Goal: Task Accomplishment & Management: Use online tool/utility

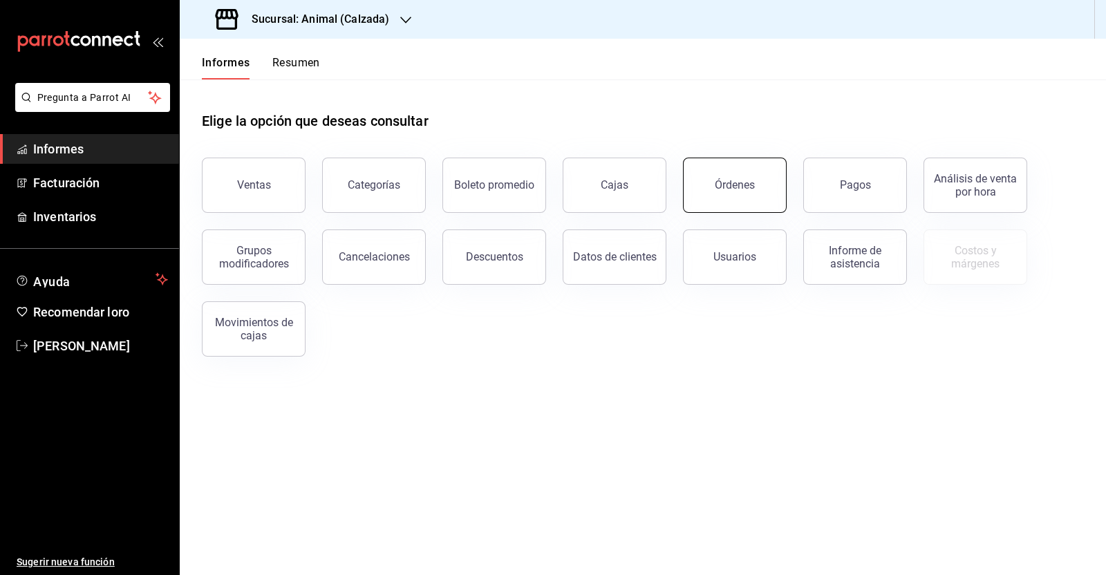
click at [741, 190] on font "Órdenes" at bounding box center [735, 184] width 40 height 13
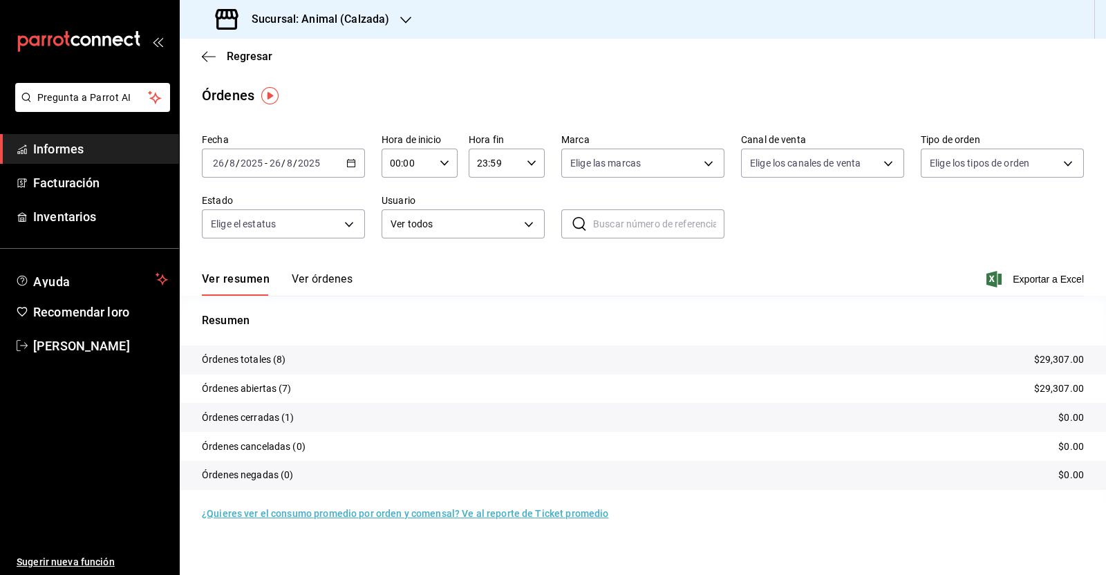
click at [349, 163] on icon "button" at bounding box center [351, 163] width 10 height 10
click at [274, 354] on font "Rango de fechas" at bounding box center [250, 359] width 73 height 11
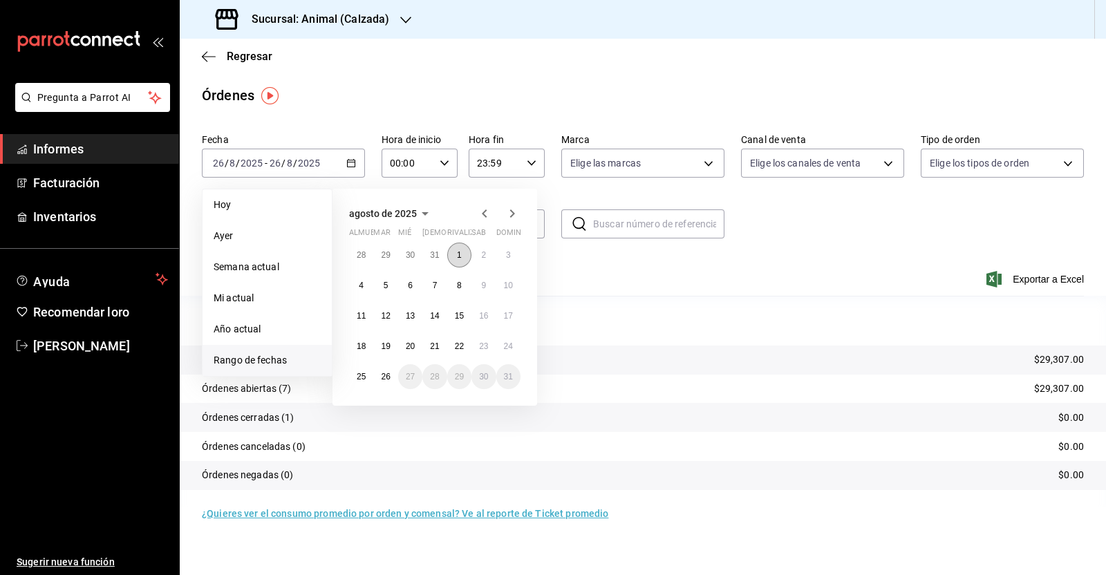
click at [468, 260] on button "1" at bounding box center [459, 255] width 24 height 25
click at [387, 375] on abbr "26" at bounding box center [385, 377] width 9 height 10
click at [453, 249] on button "1" at bounding box center [459, 255] width 24 height 25
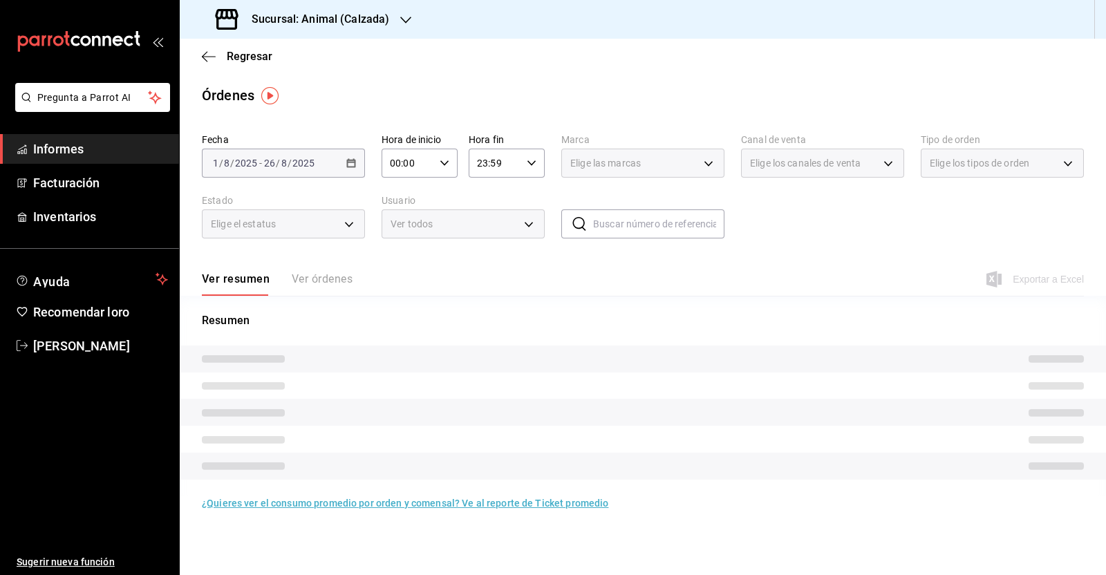
click at [442, 170] on div "00:00 Hora de inicio" at bounding box center [419, 163] width 76 height 29
click at [404, 279] on font "05" at bounding box center [400, 278] width 11 height 11
type input "05:00"
click at [532, 164] on div at bounding box center [553, 287] width 1106 height 575
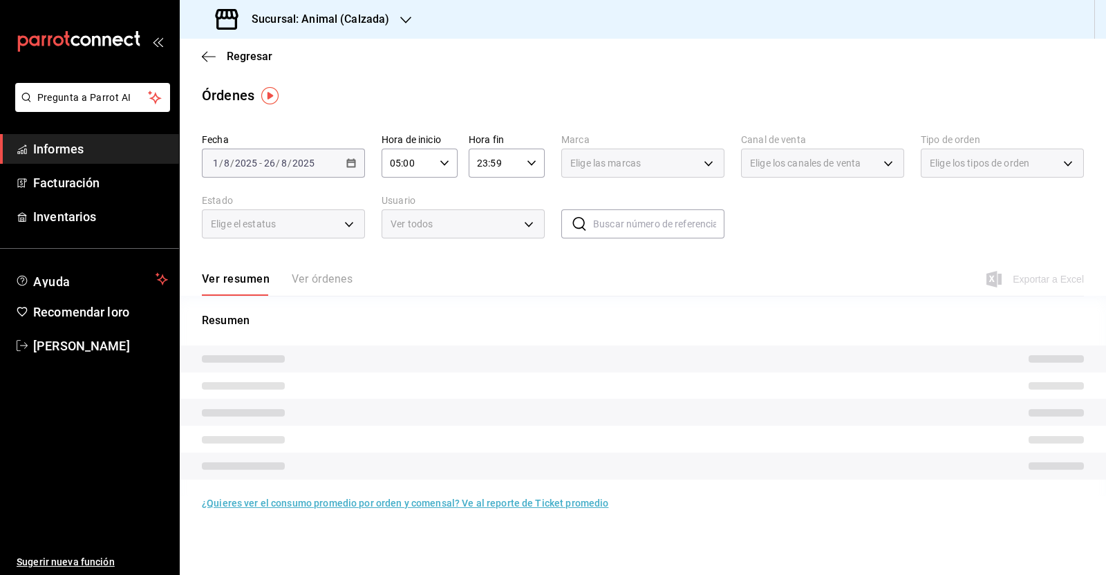
click at [532, 164] on \(Stroke\) "button" at bounding box center [531, 162] width 8 height 5
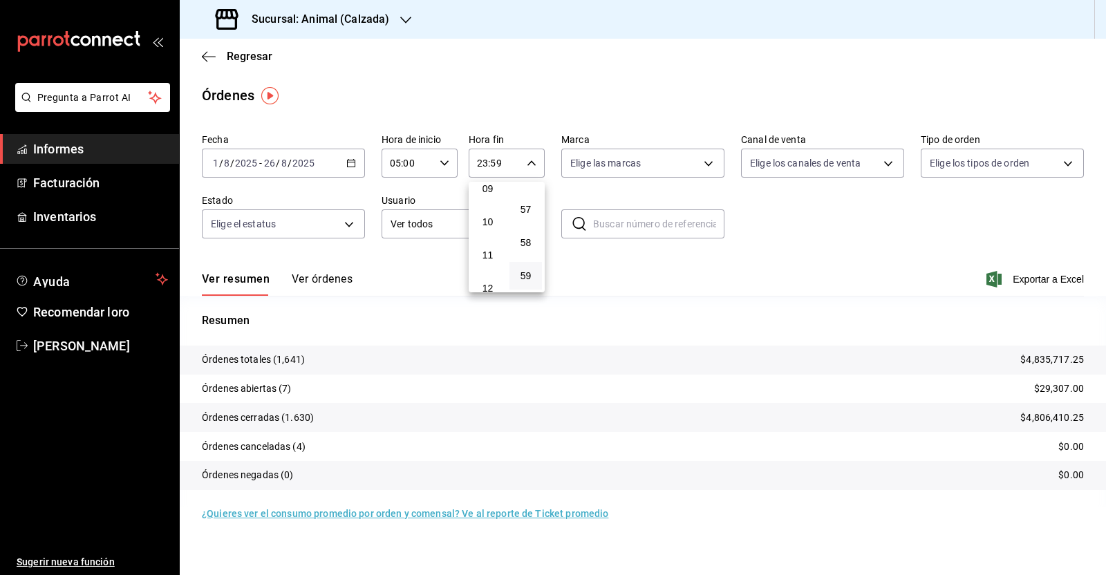
scroll to position [178, 0]
click at [480, 191] on span "05" at bounding box center [488, 186] width 16 height 11
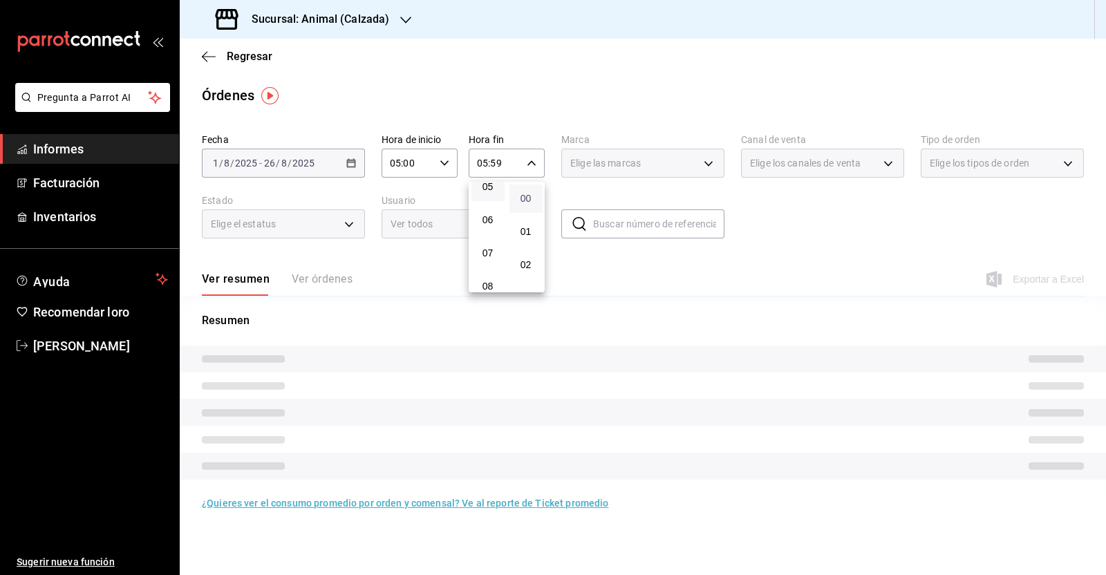
click at [529, 198] on font "00" at bounding box center [525, 198] width 11 height 11
type input "05:00"
click at [599, 261] on div at bounding box center [553, 287] width 1106 height 575
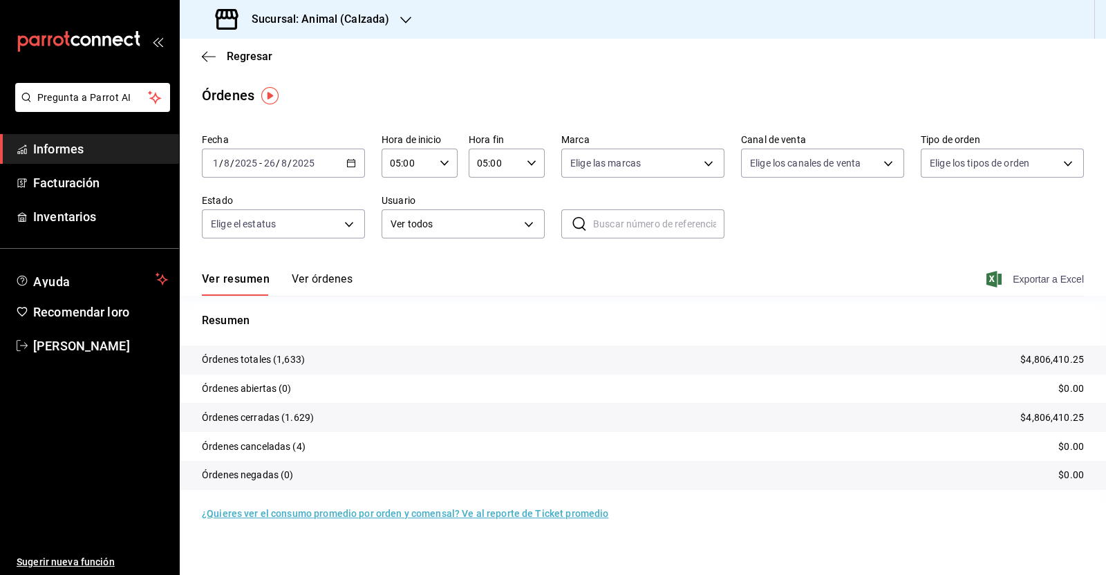
click at [1026, 280] on font "Exportar a Excel" at bounding box center [1047, 279] width 71 height 11
click at [1044, 276] on font "Exportar a Excel" at bounding box center [1047, 279] width 71 height 11
click at [1021, 278] on font "Exportar a Excel" at bounding box center [1047, 279] width 71 height 11
click at [210, 53] on icon "button" at bounding box center [209, 56] width 14 height 12
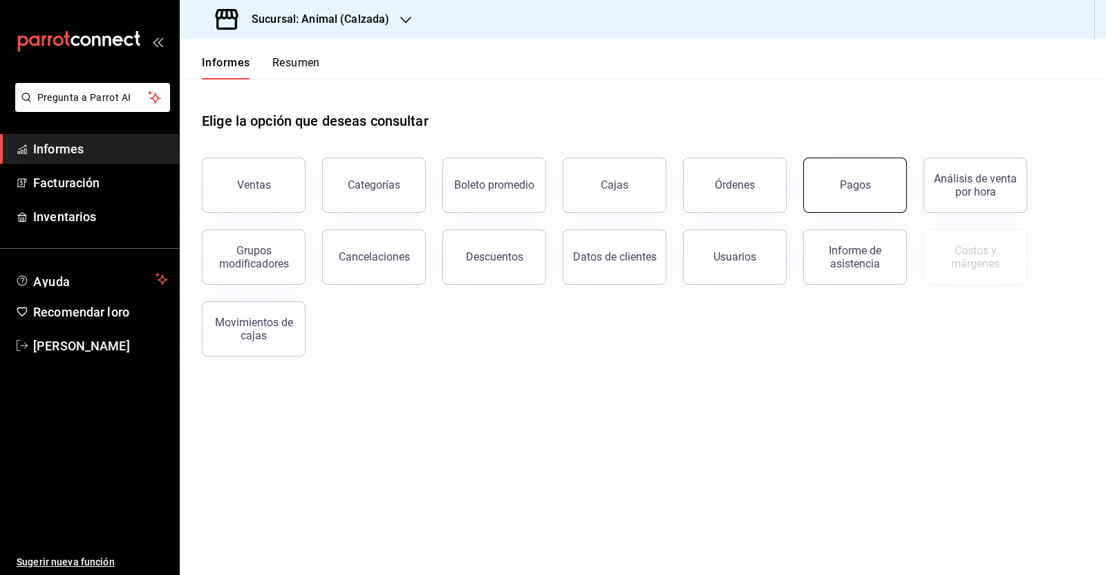
click at [821, 191] on button "Pagos" at bounding box center [855, 185] width 104 height 55
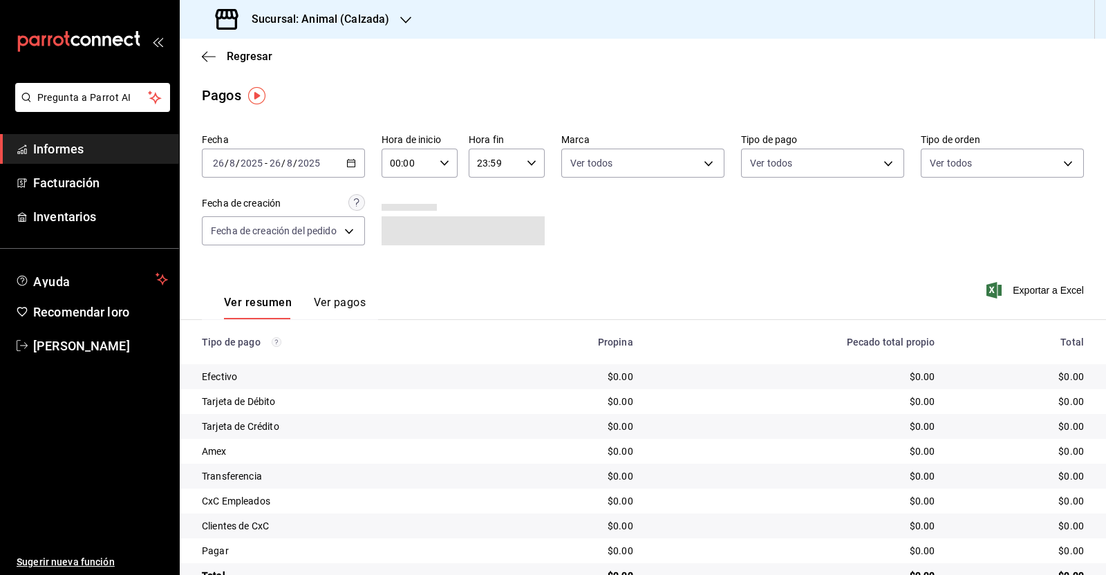
click at [346, 159] on icon "button" at bounding box center [351, 163] width 10 height 10
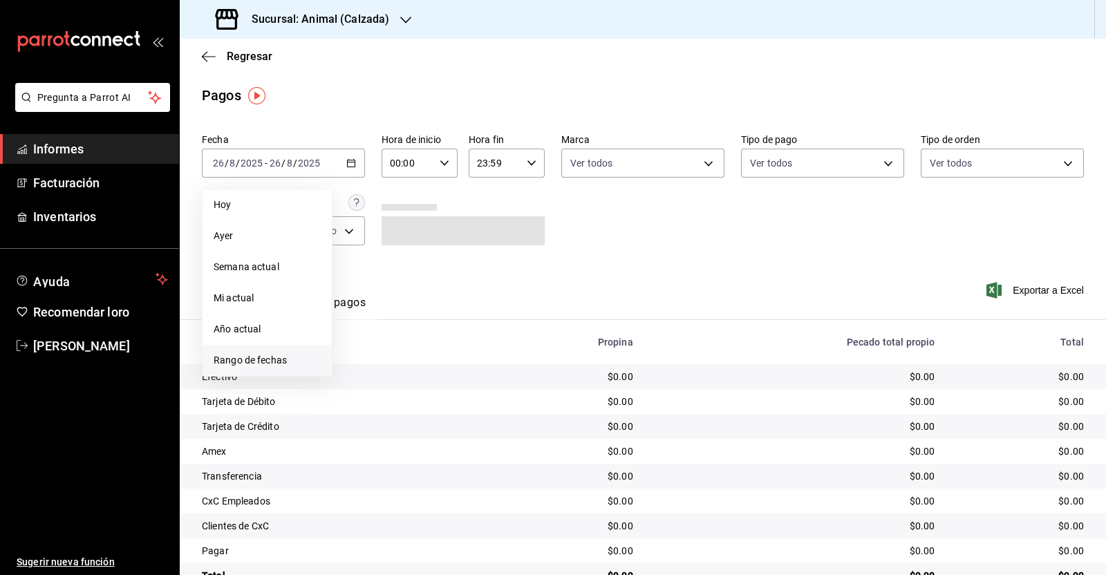
click at [252, 366] on span "Rango de fechas" at bounding box center [267, 360] width 107 height 15
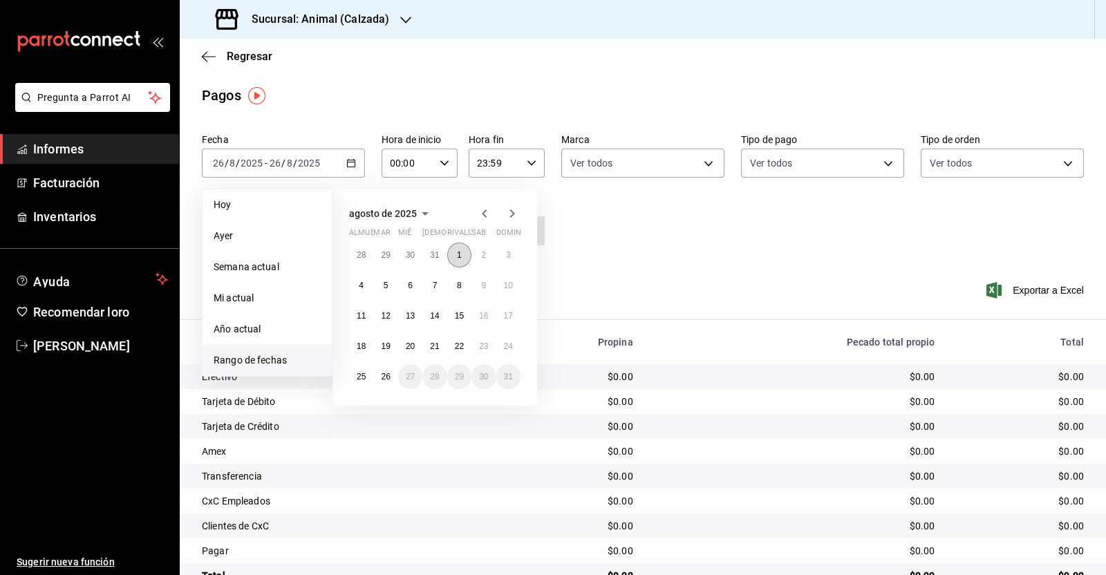
click at [460, 264] on button "1" at bounding box center [459, 255] width 24 height 25
click at [376, 372] on button "26" at bounding box center [385, 376] width 24 height 25
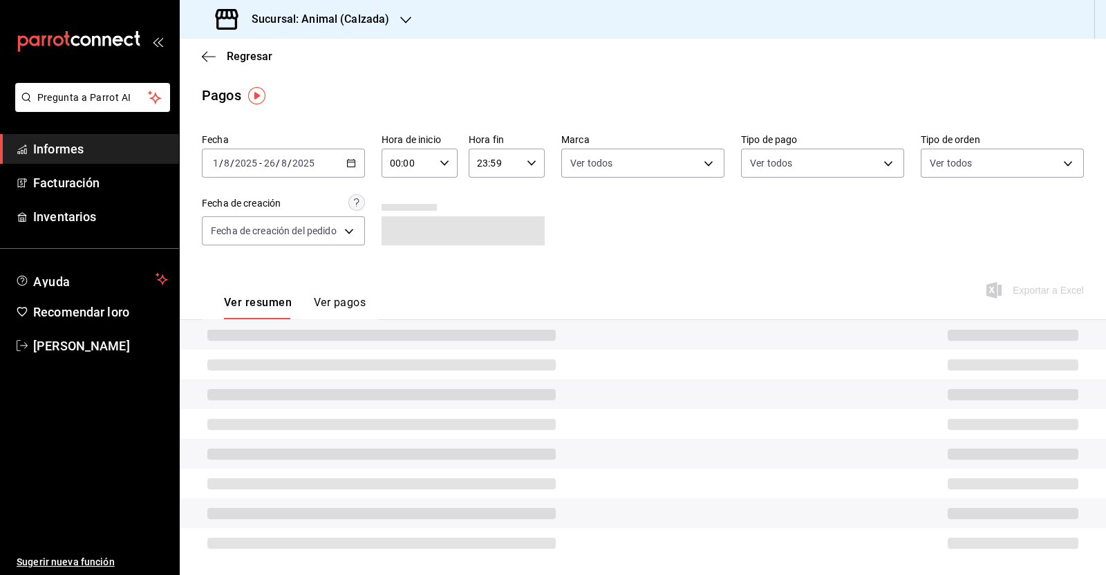
click at [443, 156] on div "00:00 Hora de inicio" at bounding box center [419, 163] width 76 height 29
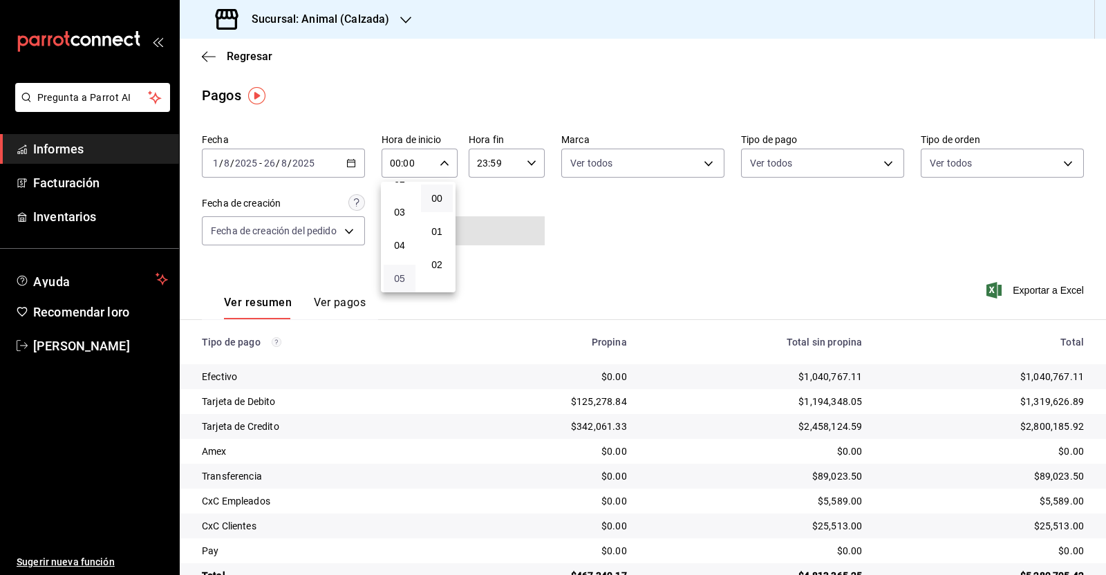
click at [403, 284] on font "05" at bounding box center [399, 278] width 11 height 11
type input "05:00"
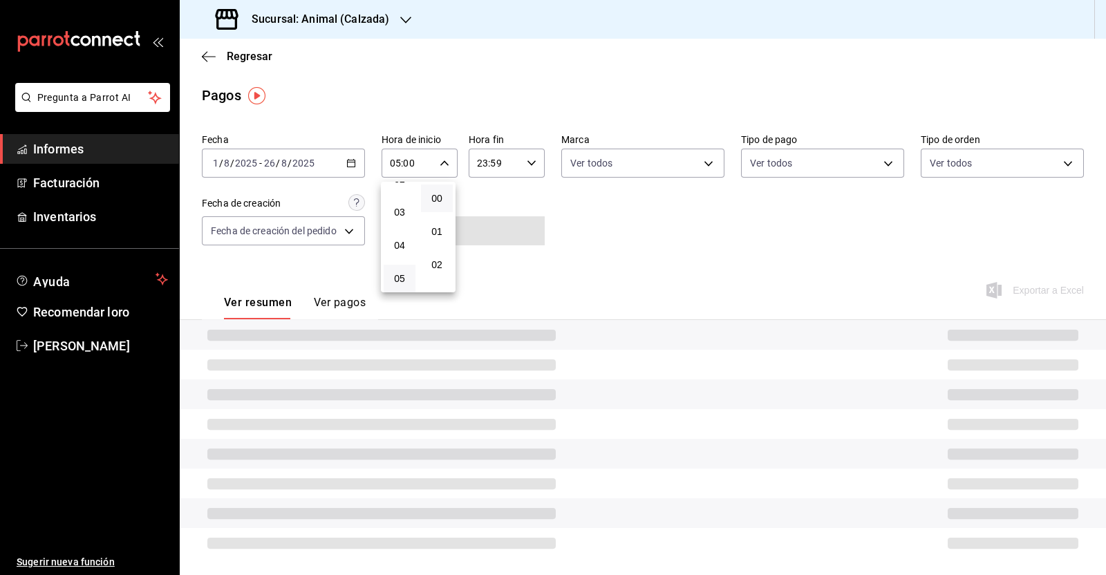
click at [526, 164] on div at bounding box center [553, 287] width 1106 height 575
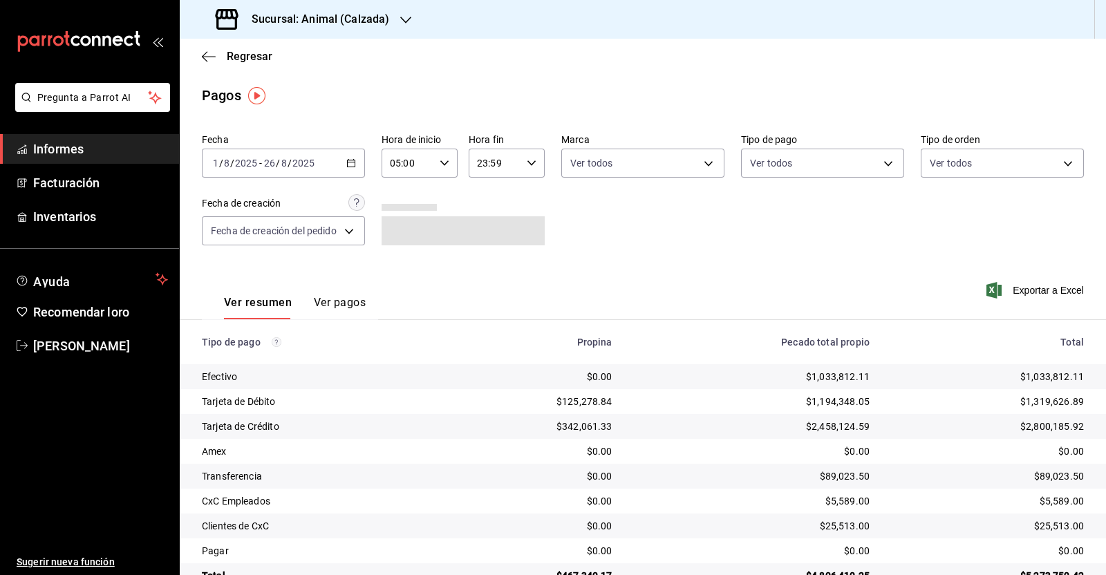
click at [531, 167] on icon "button" at bounding box center [532, 163] width 10 height 10
click at [487, 187] on button "00" at bounding box center [485, 199] width 32 height 28
click at [529, 196] on span "00" at bounding box center [521, 198] width 15 height 11
click at [481, 200] on button "05" at bounding box center [485, 192] width 32 height 28
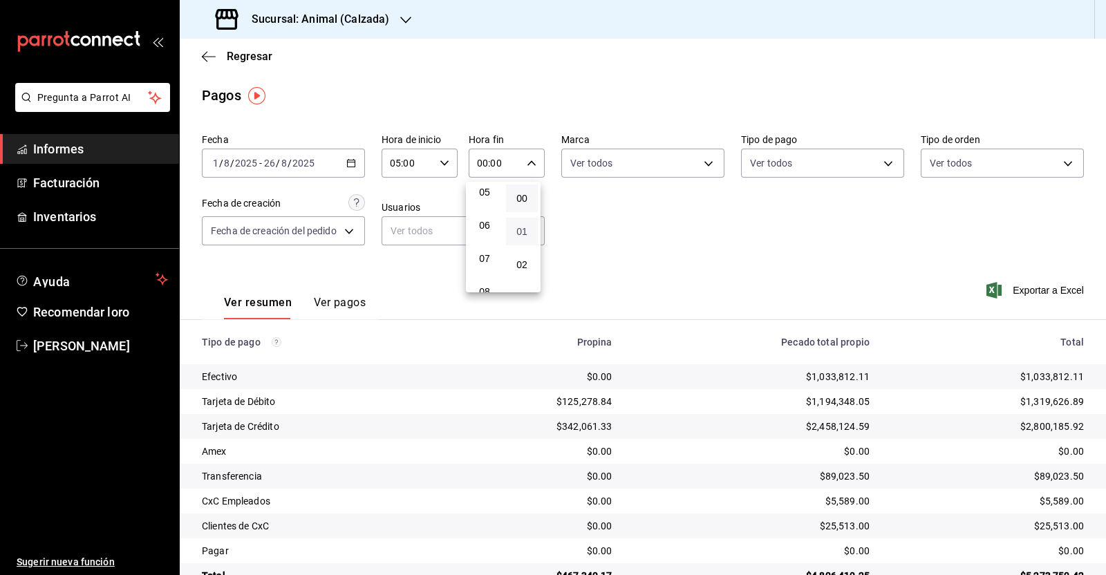
type input "05:00"
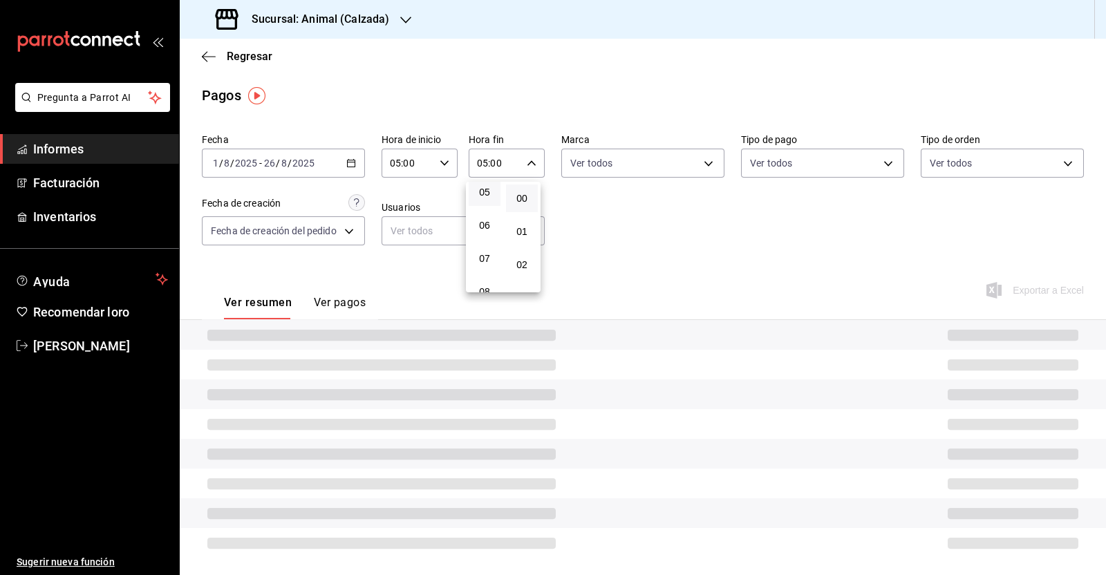
click at [605, 253] on div at bounding box center [553, 287] width 1106 height 575
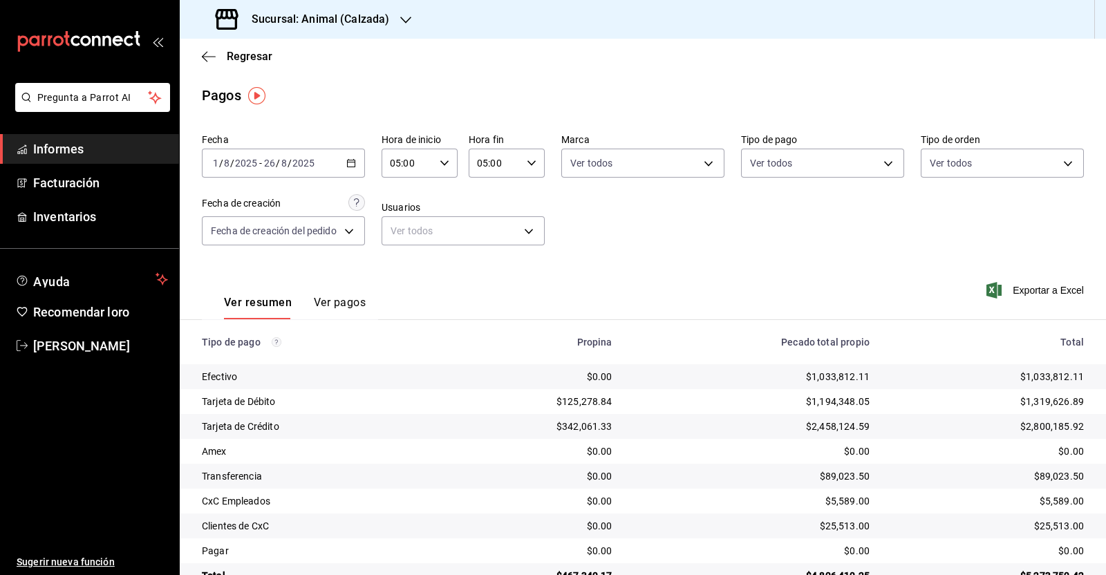
scroll to position [35, 0]
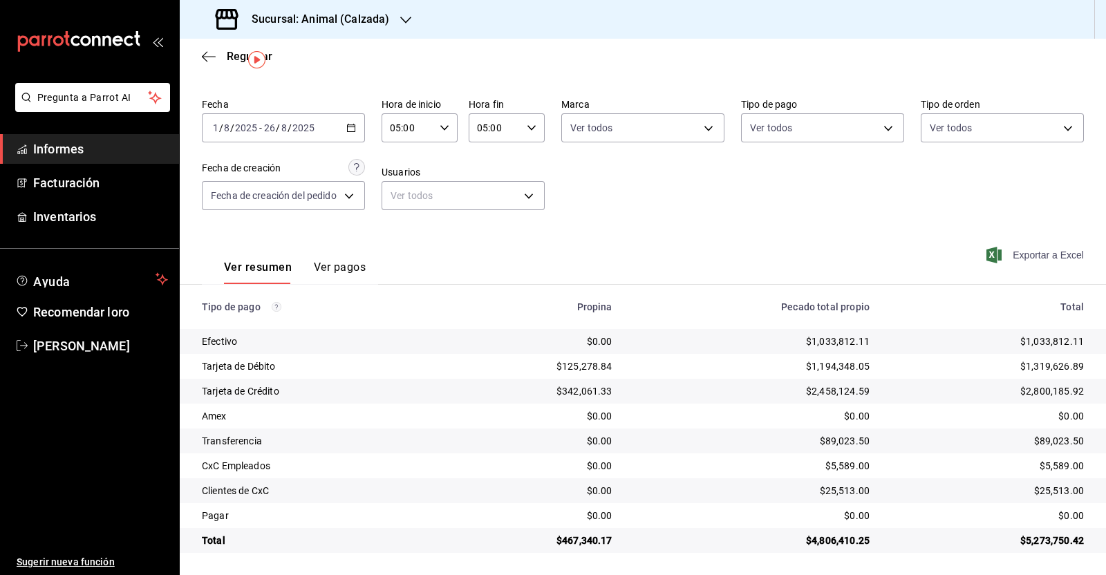
click at [1020, 260] on font "Exportar a Excel" at bounding box center [1047, 254] width 71 height 11
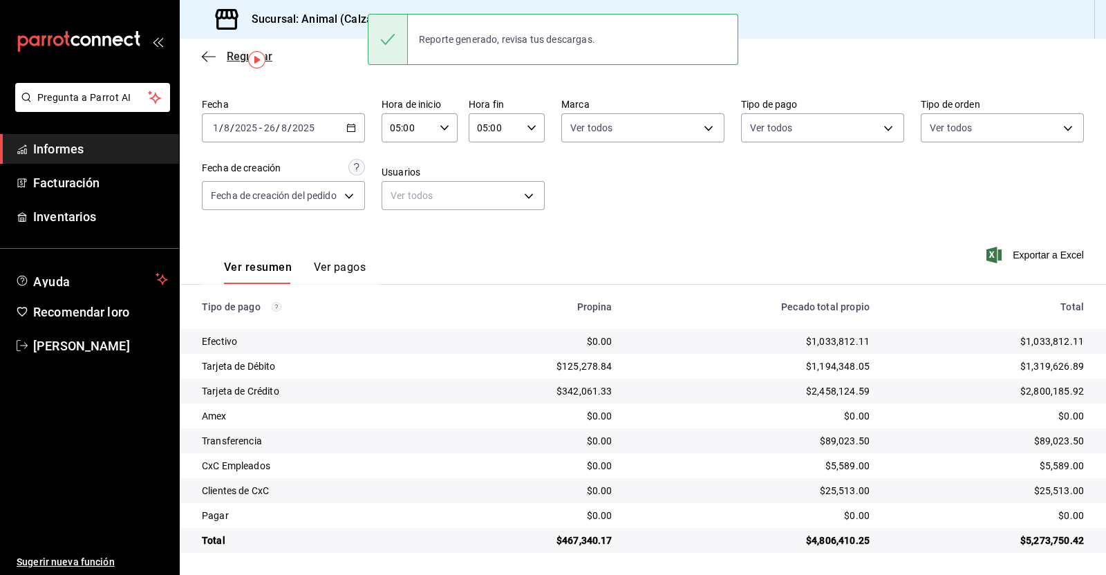
click at [211, 55] on icon "button" at bounding box center [209, 56] width 14 height 12
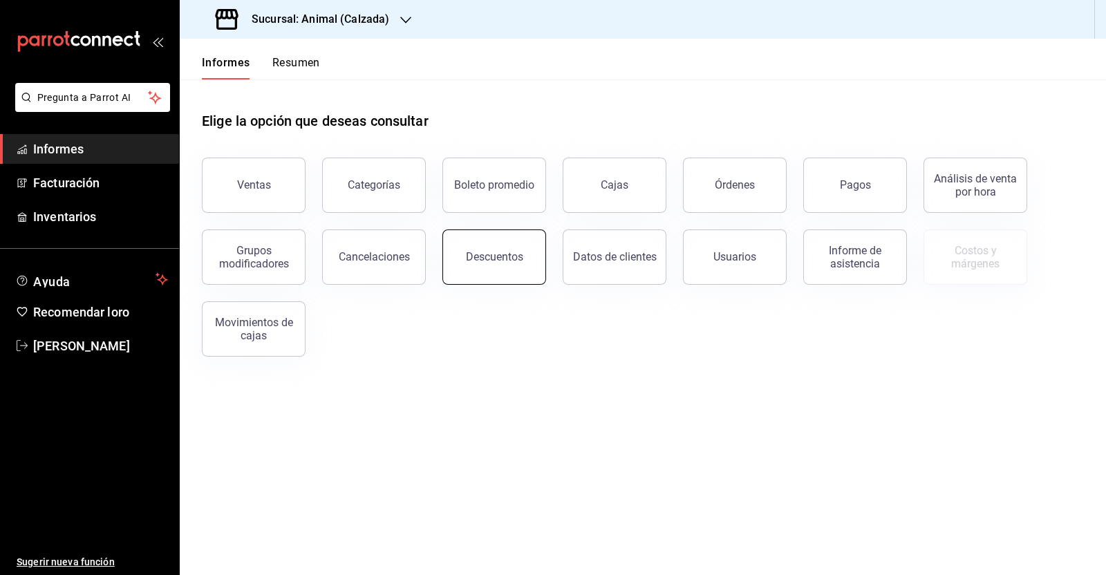
click at [522, 242] on button "Descuentos" at bounding box center [494, 256] width 104 height 55
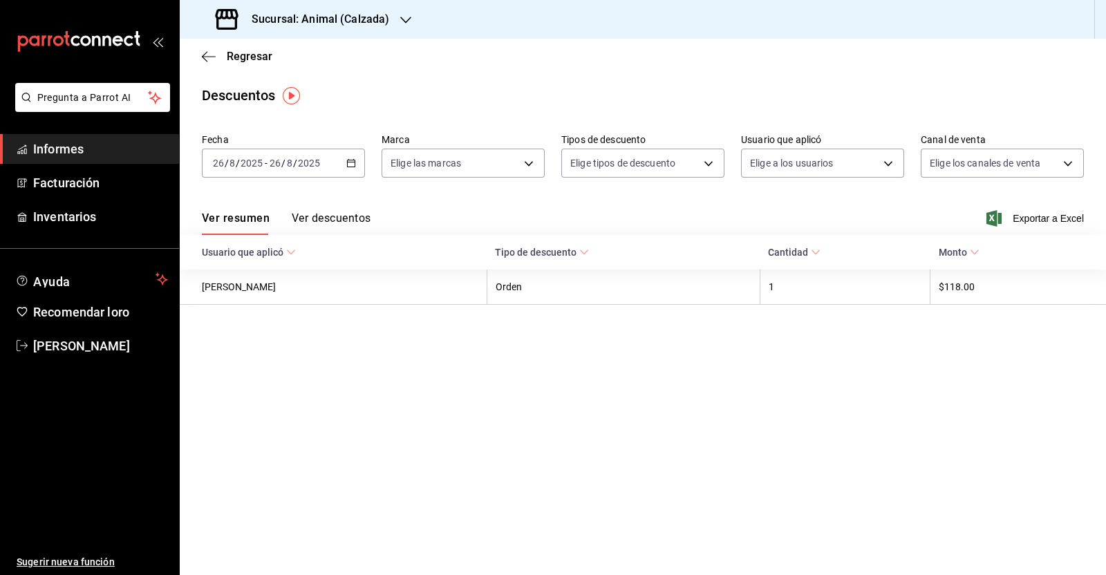
click at [356, 162] on div "[DATE] [DATE] - [DATE] [DATE]" at bounding box center [283, 163] width 163 height 29
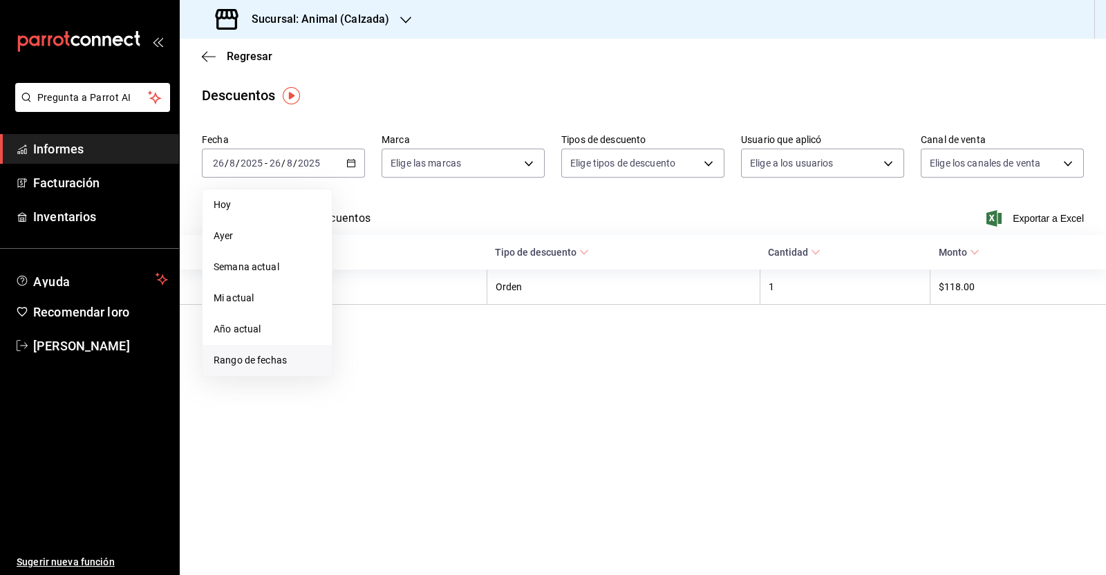
click at [270, 363] on font "Rango de fechas" at bounding box center [250, 359] width 73 height 11
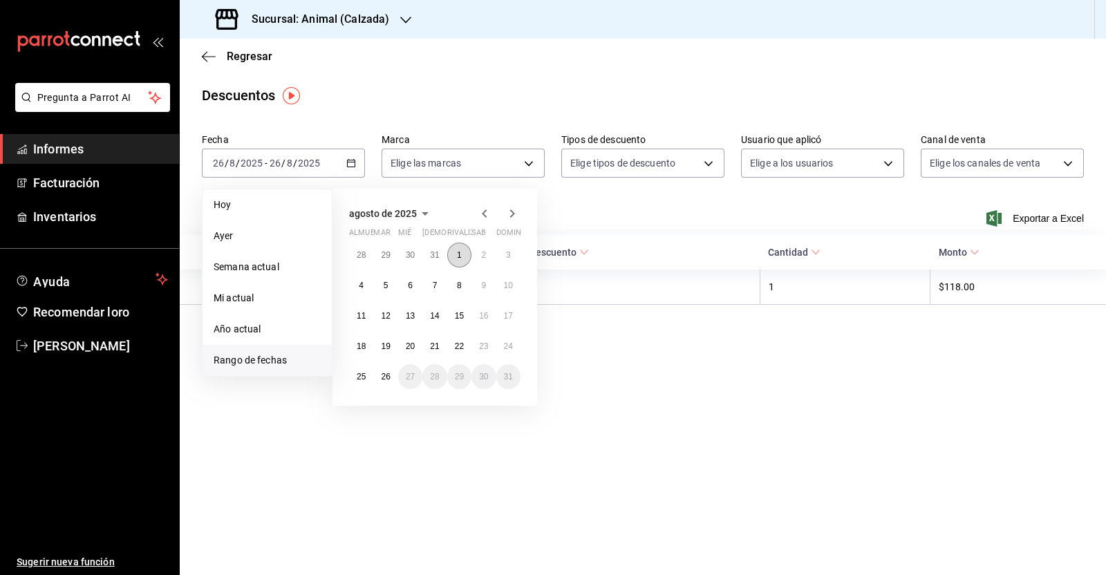
click at [453, 248] on button "1" at bounding box center [459, 255] width 24 height 25
click at [388, 375] on font "26" at bounding box center [385, 377] width 9 height 10
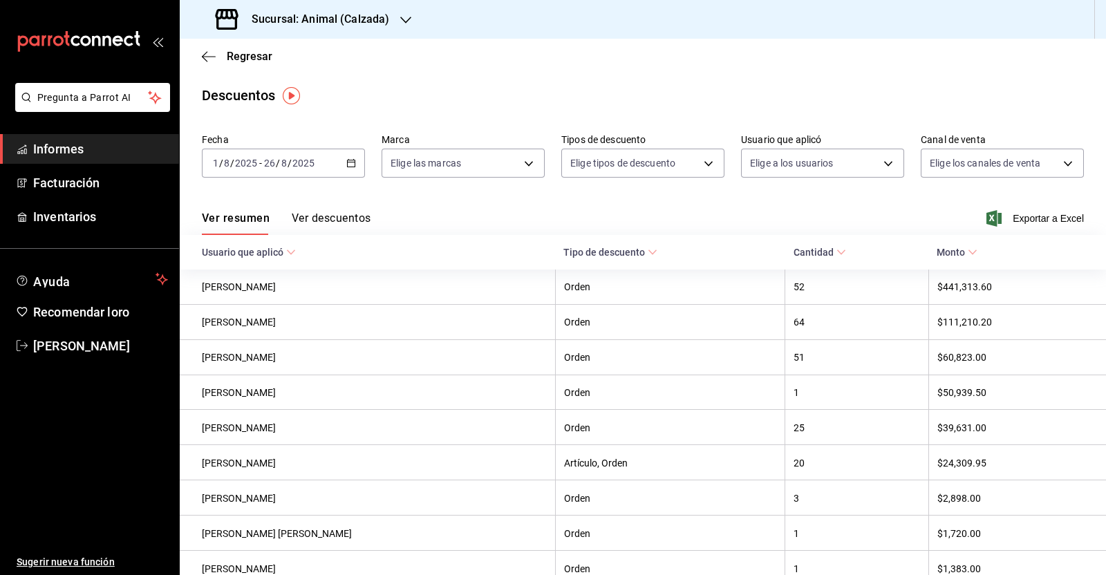
click at [1032, 216] on font "Exportar a Excel" at bounding box center [1047, 218] width 71 height 11
click at [207, 64] on div "Regresar" at bounding box center [643, 56] width 926 height 35
click at [209, 57] on icon "button" at bounding box center [209, 56] width 14 height 12
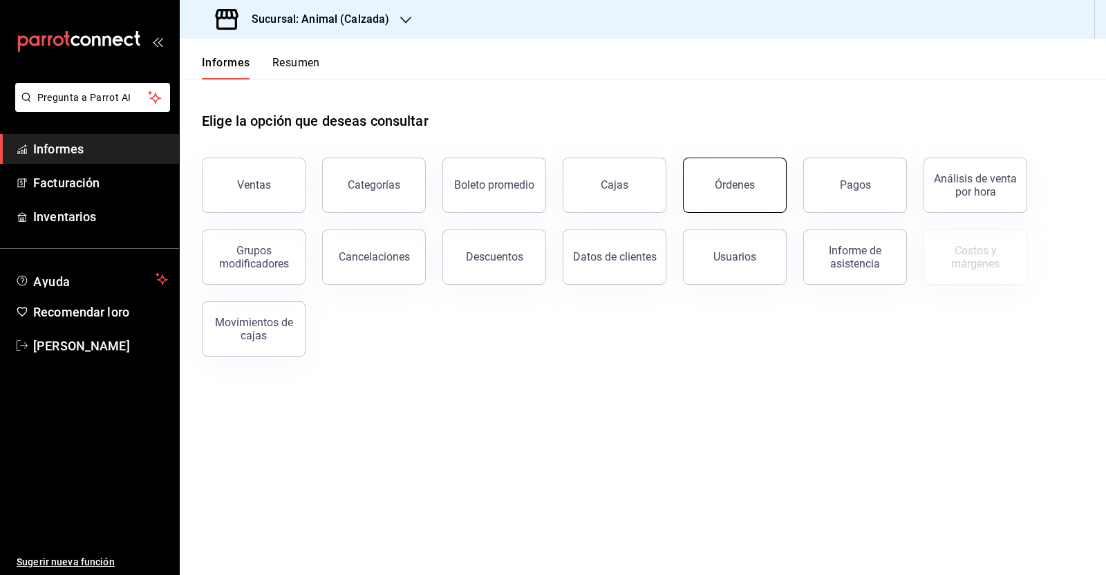
click at [701, 191] on button "Órdenes" at bounding box center [735, 185] width 104 height 55
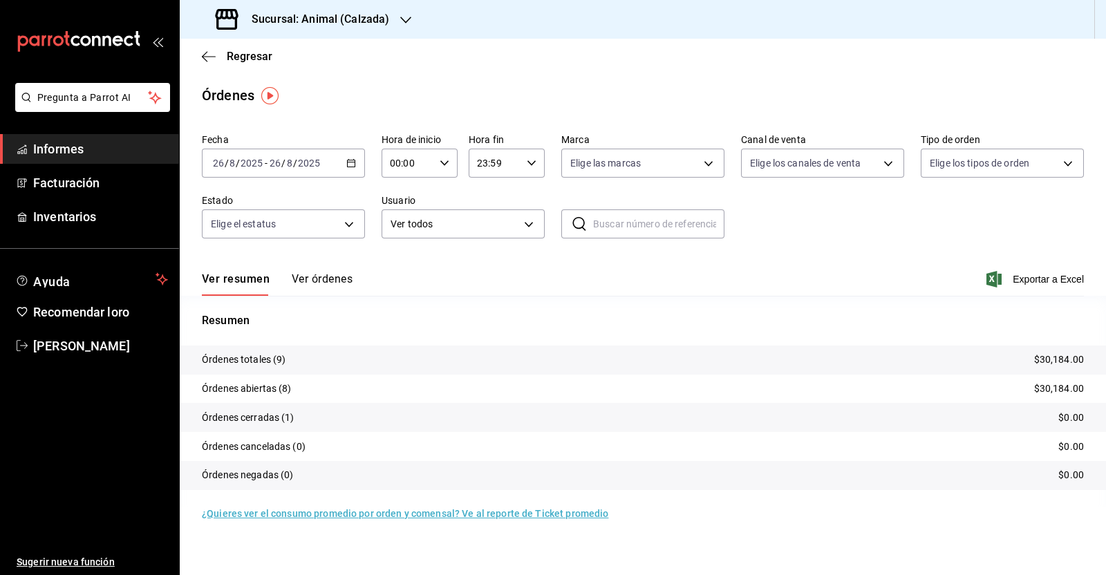
click at [355, 162] on \(Stroke\) "button" at bounding box center [351, 164] width 8 height 8
click at [277, 357] on font "Rango de fechas" at bounding box center [250, 359] width 73 height 11
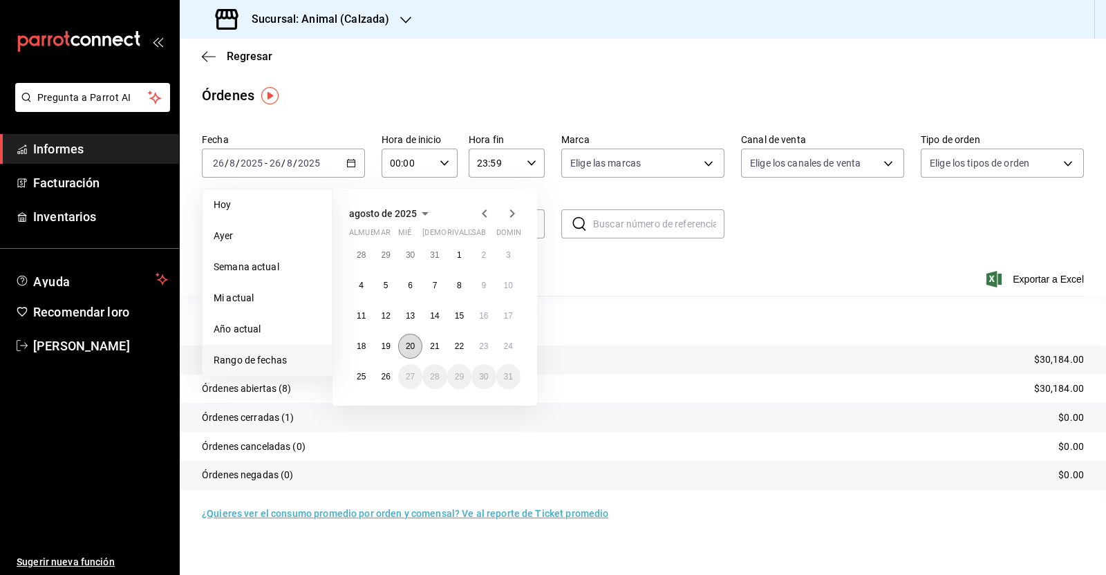
click at [411, 343] on font "20" at bounding box center [410, 346] width 9 height 10
click at [381, 379] on font "26" at bounding box center [385, 377] width 9 height 10
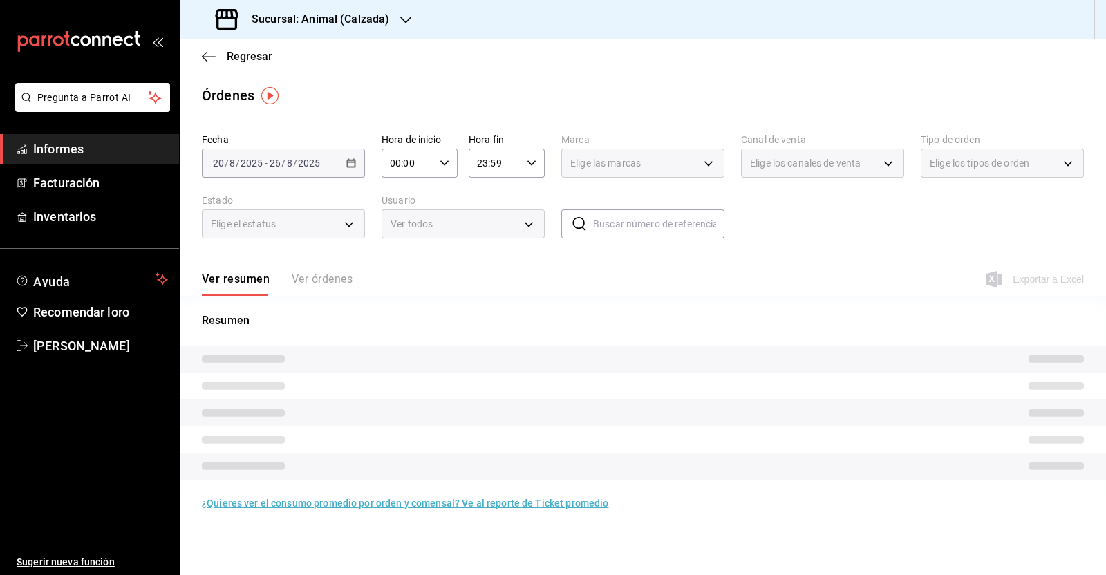
click at [443, 162] on icon "button" at bounding box center [444, 163] width 10 height 10
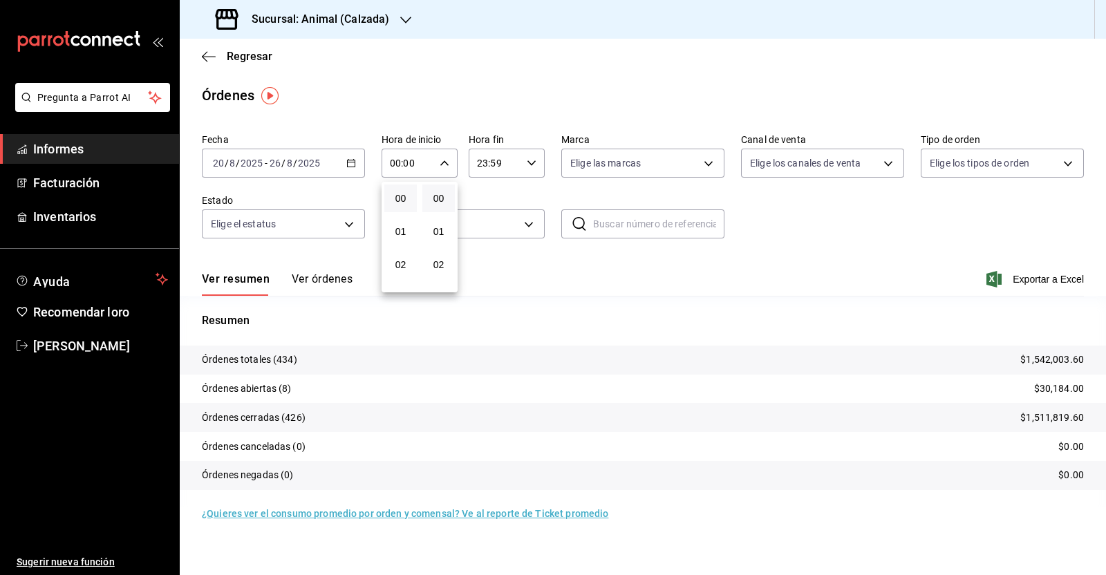
scroll to position [86, 0]
click at [399, 283] on font "05" at bounding box center [400, 278] width 11 height 11
type input "05:00"
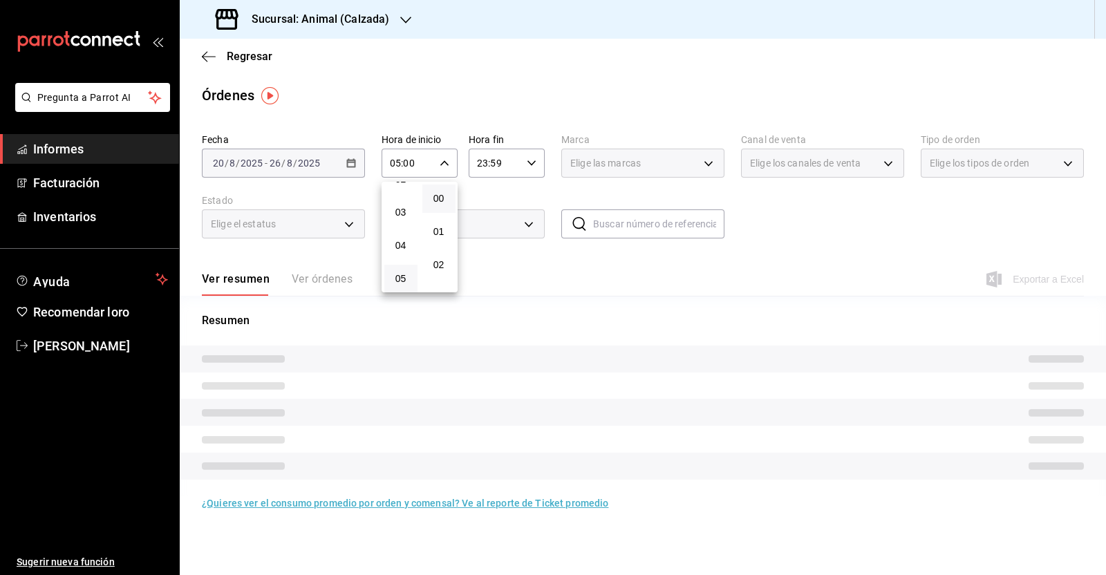
click at [528, 164] on div at bounding box center [553, 287] width 1106 height 575
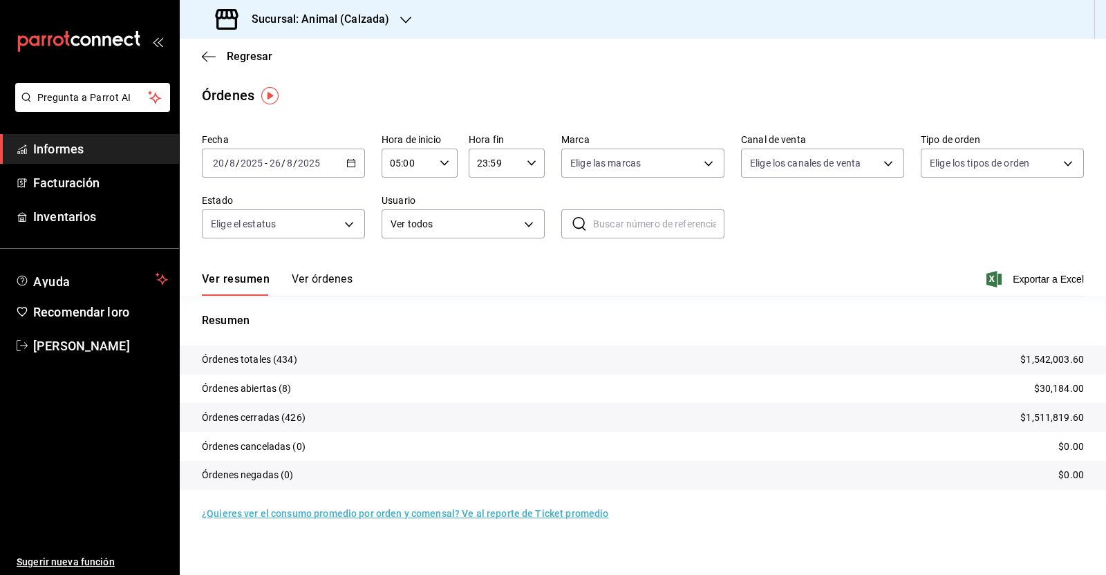
click at [532, 160] on icon "button" at bounding box center [532, 163] width 10 height 10
click at [488, 188] on font "05" at bounding box center [487, 186] width 11 height 11
click at [531, 195] on span "00" at bounding box center [526, 198] width 16 height 11
type input "05:00"
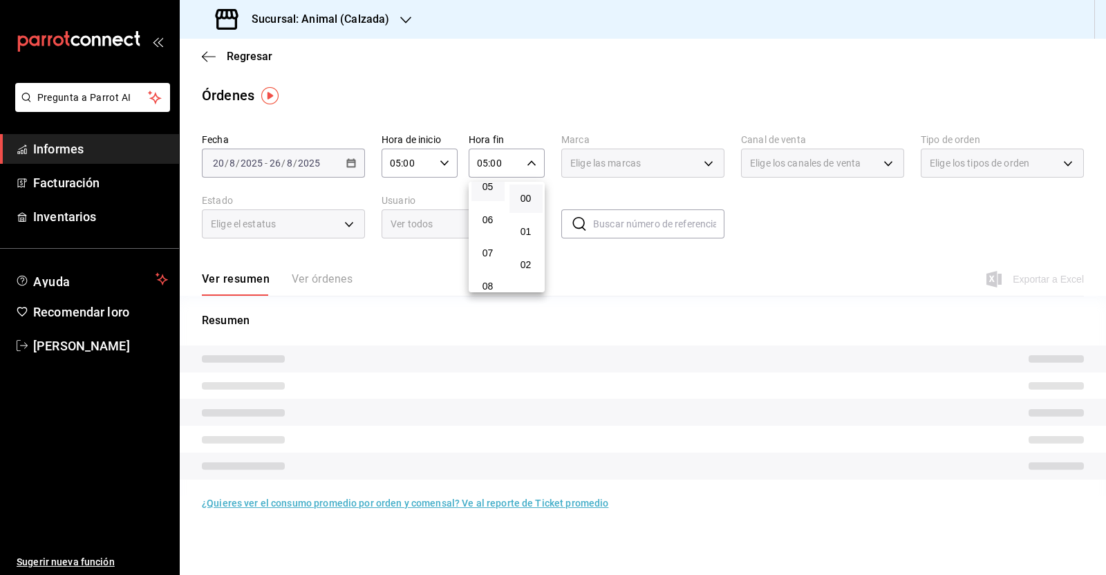
click at [712, 267] on div at bounding box center [553, 287] width 1106 height 575
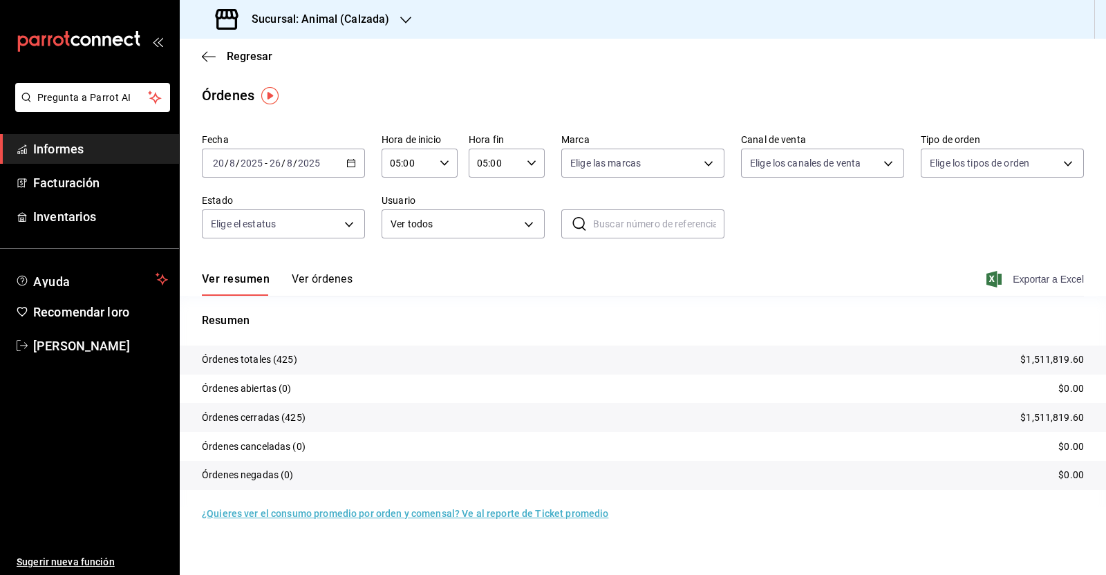
click at [1019, 274] on font "Exportar a Excel" at bounding box center [1047, 279] width 71 height 11
click at [205, 64] on div "Regresar" at bounding box center [643, 56] width 926 height 35
click at [208, 54] on icon "button" at bounding box center [209, 56] width 14 height 12
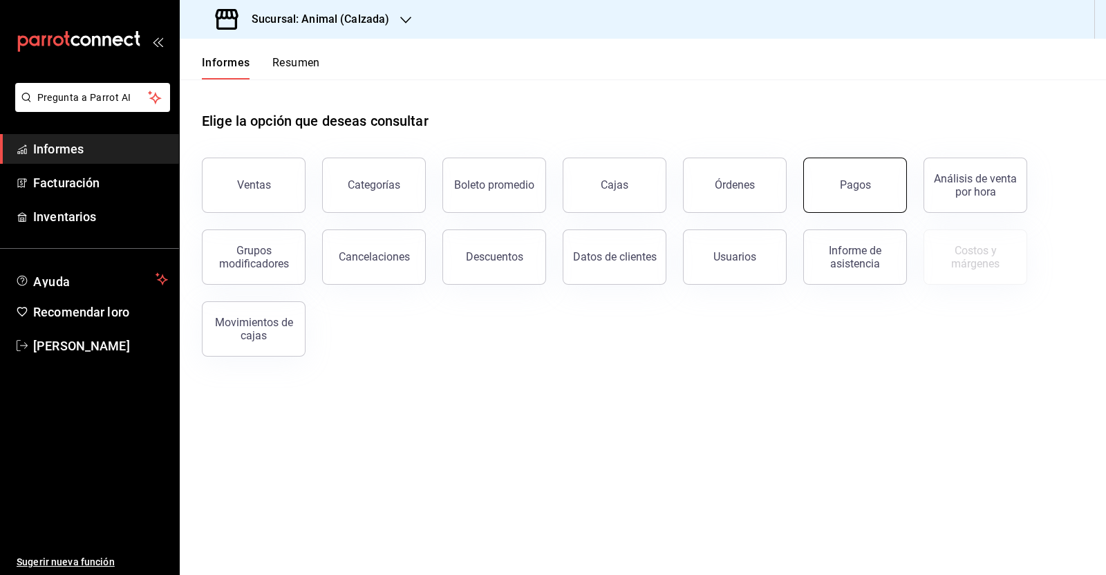
click at [826, 209] on button "Pagos" at bounding box center [855, 185] width 104 height 55
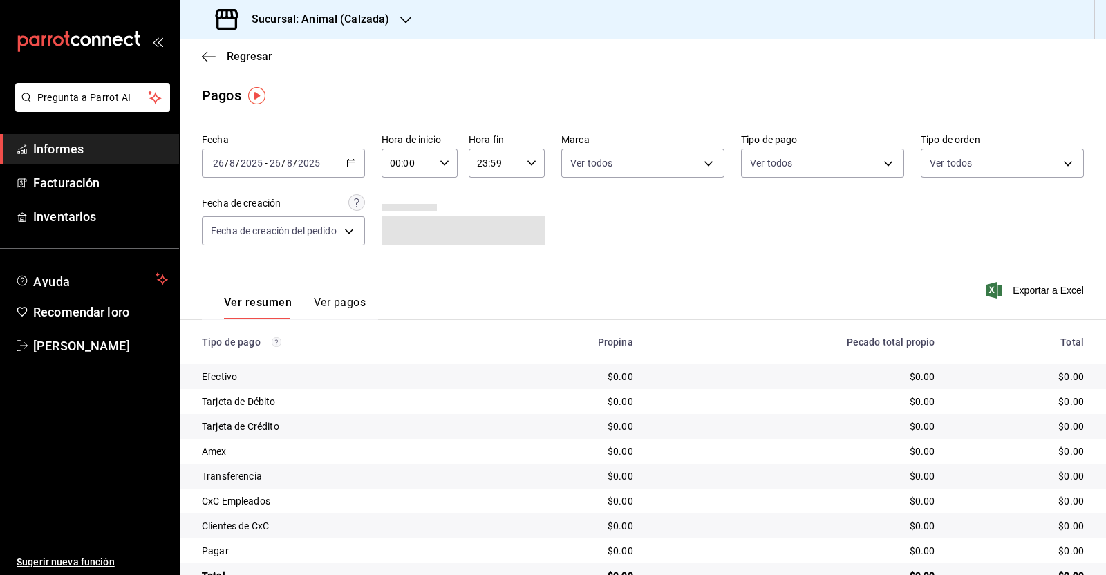
click at [352, 164] on icon "button" at bounding box center [351, 163] width 10 height 10
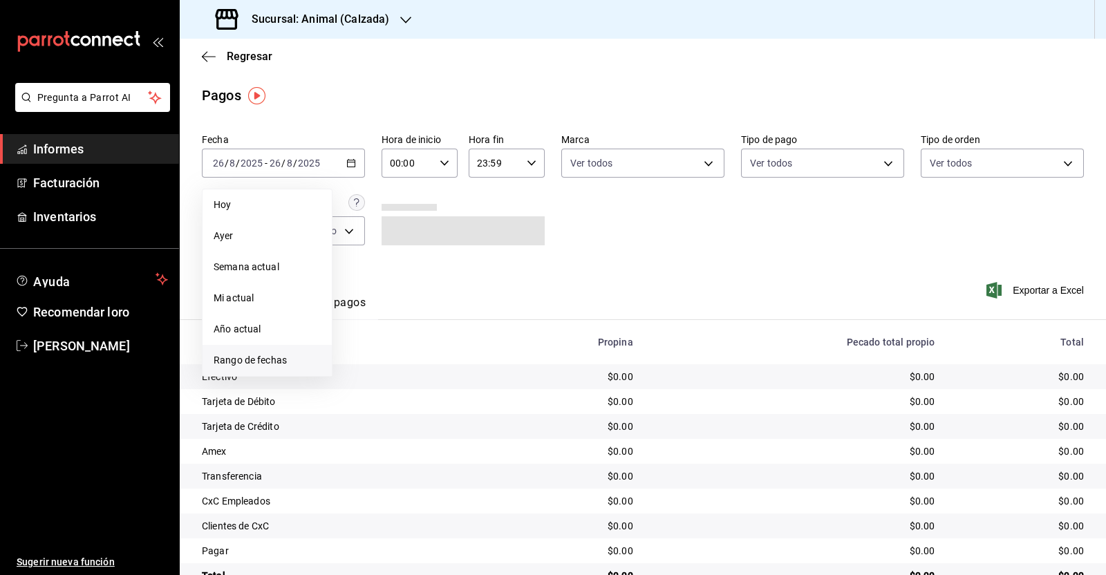
click at [258, 348] on li "Rango de fechas" at bounding box center [266, 360] width 129 height 31
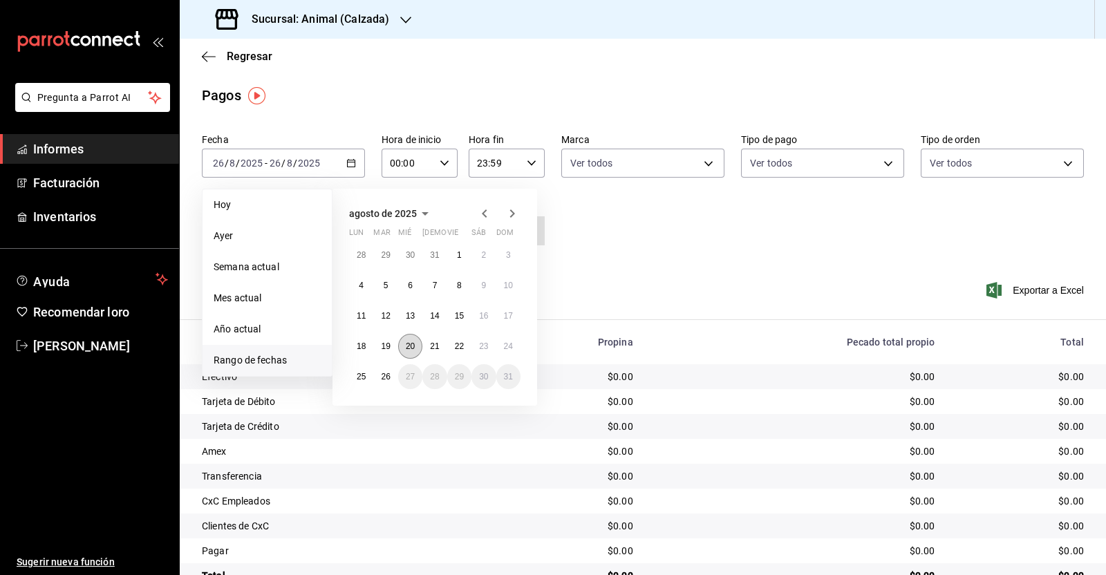
click at [408, 345] on abbr "20" at bounding box center [410, 346] width 9 height 10
click at [384, 377] on font "26" at bounding box center [385, 377] width 9 height 10
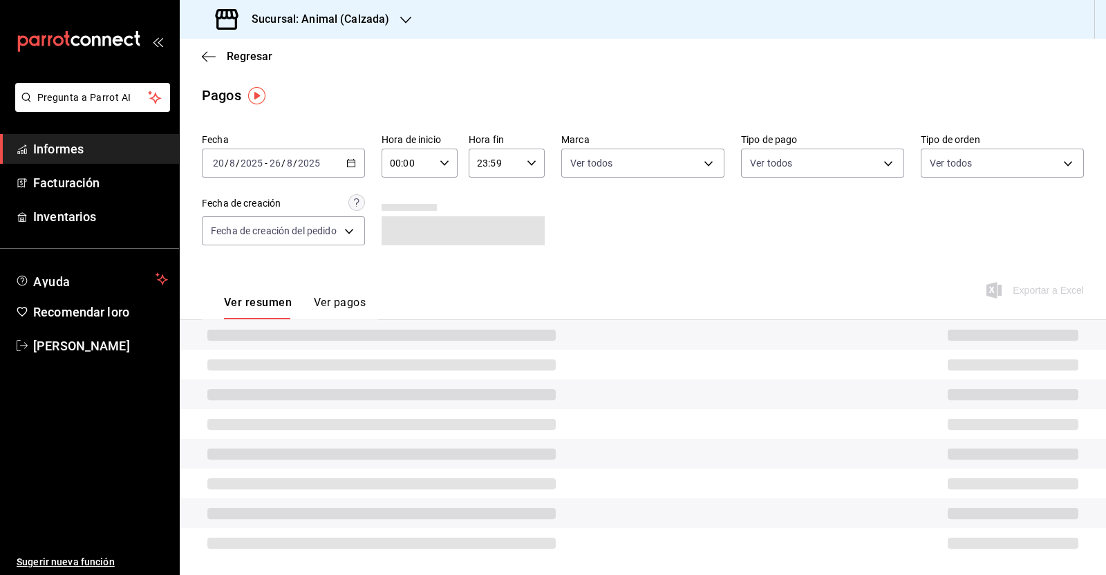
click at [440, 162] on icon "button" at bounding box center [444, 163] width 10 height 10
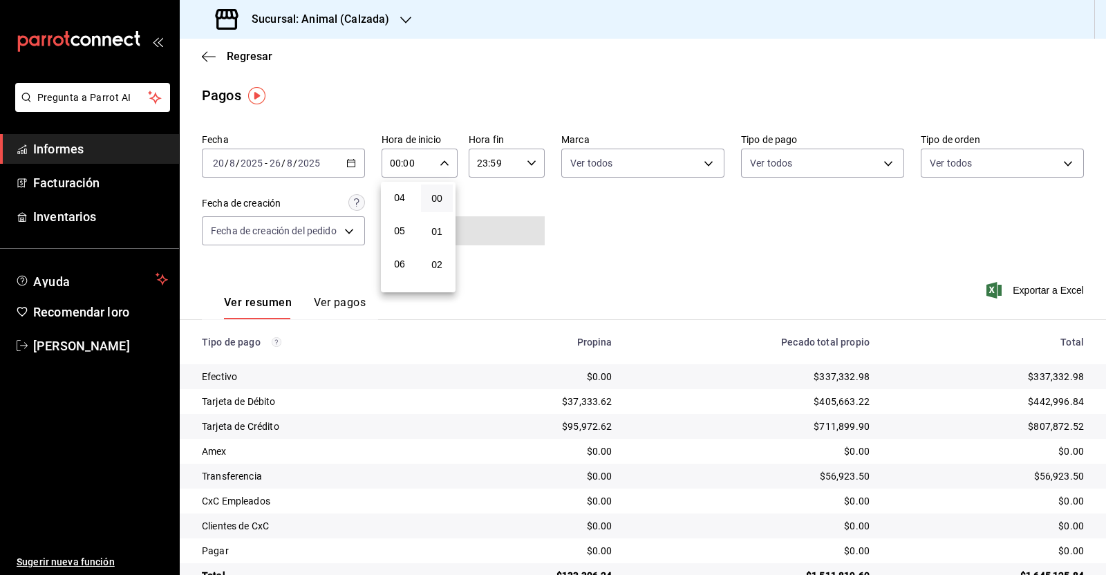
scroll to position [172, 0]
click at [399, 205] on button "05" at bounding box center [400, 192] width 32 height 28
type input "05:00"
click at [527, 173] on div at bounding box center [553, 287] width 1106 height 575
click at [527, 162] on \(Stroke\) "button" at bounding box center [531, 162] width 8 height 5
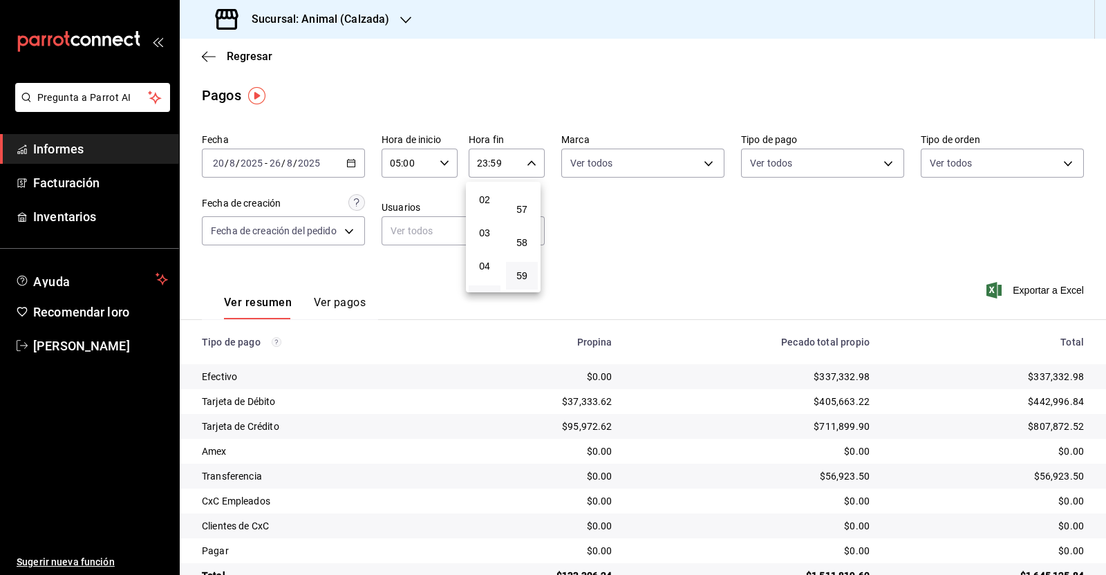
scroll to position [91, 0]
click at [483, 271] on font "05" at bounding box center [484, 272] width 11 height 11
click at [522, 195] on font "00" at bounding box center [521, 198] width 11 height 11
type input "05:00"
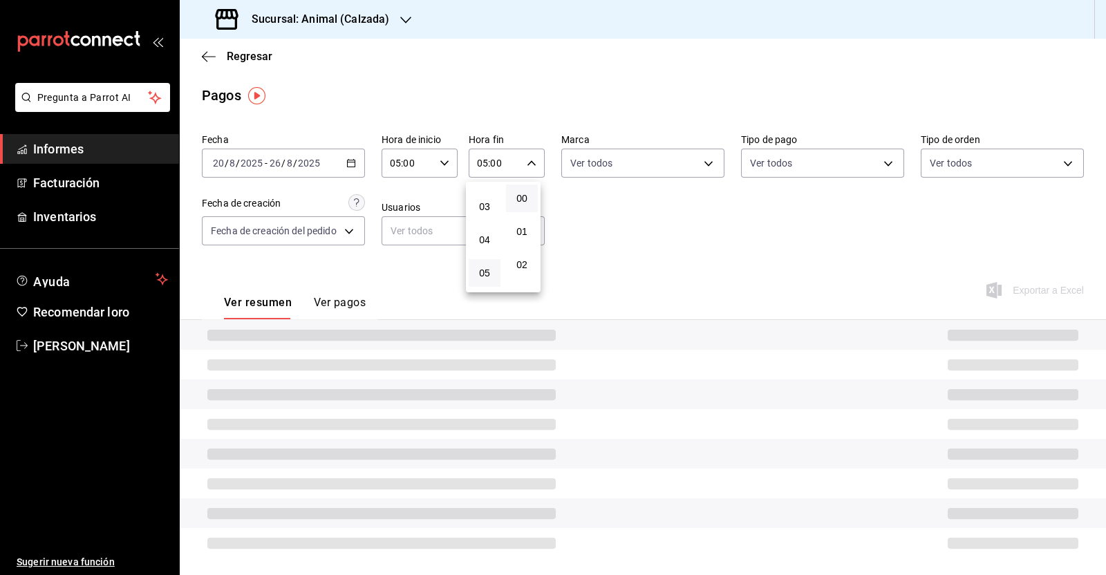
click at [719, 257] on div at bounding box center [553, 287] width 1106 height 575
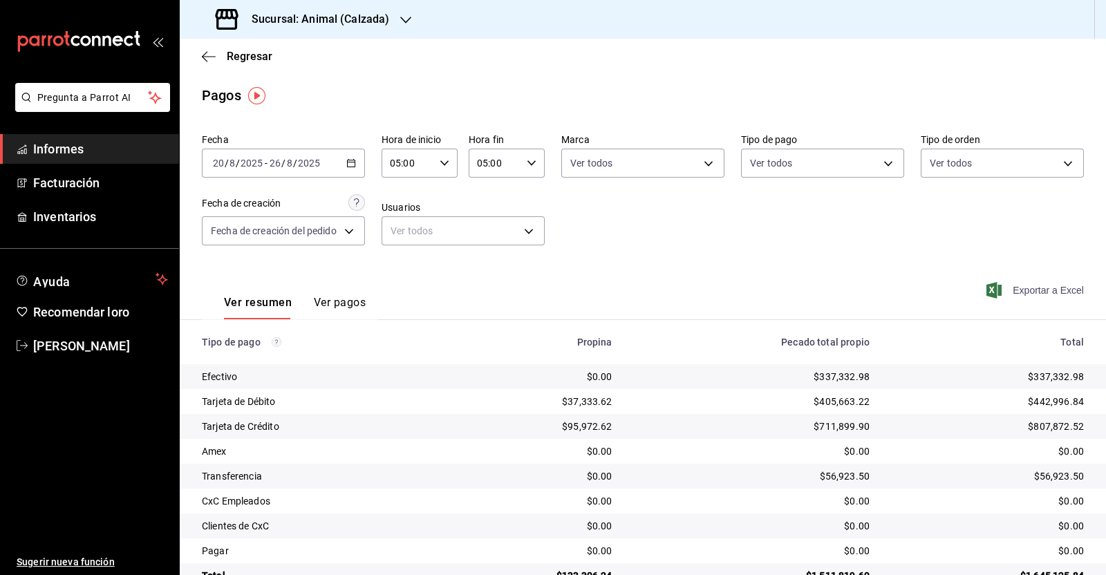
click at [1030, 294] on font "Exportar a Excel" at bounding box center [1047, 290] width 71 height 11
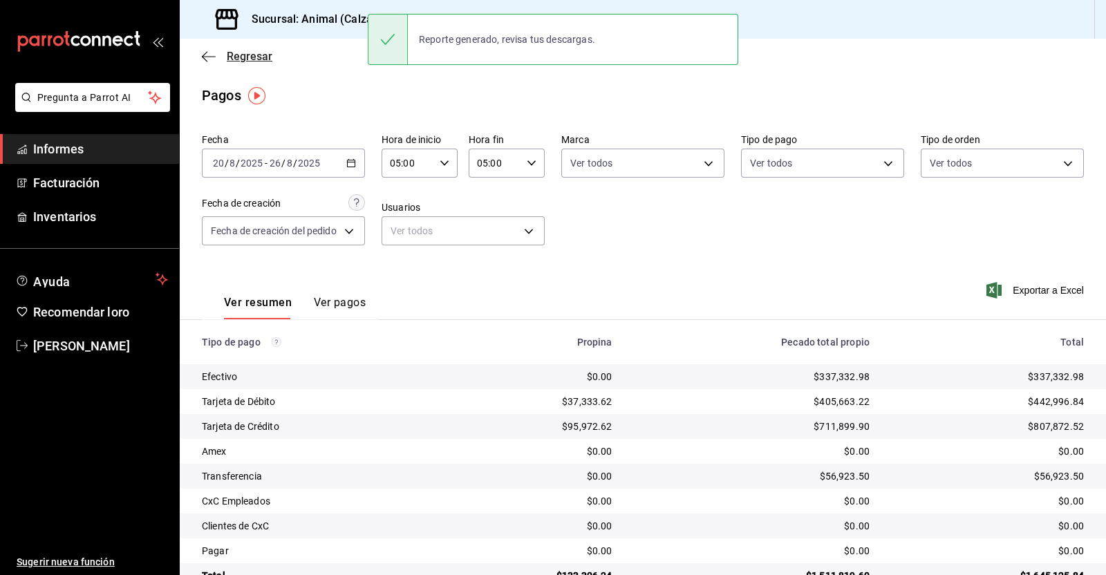
click at [205, 54] on icon "button" at bounding box center [209, 56] width 14 height 12
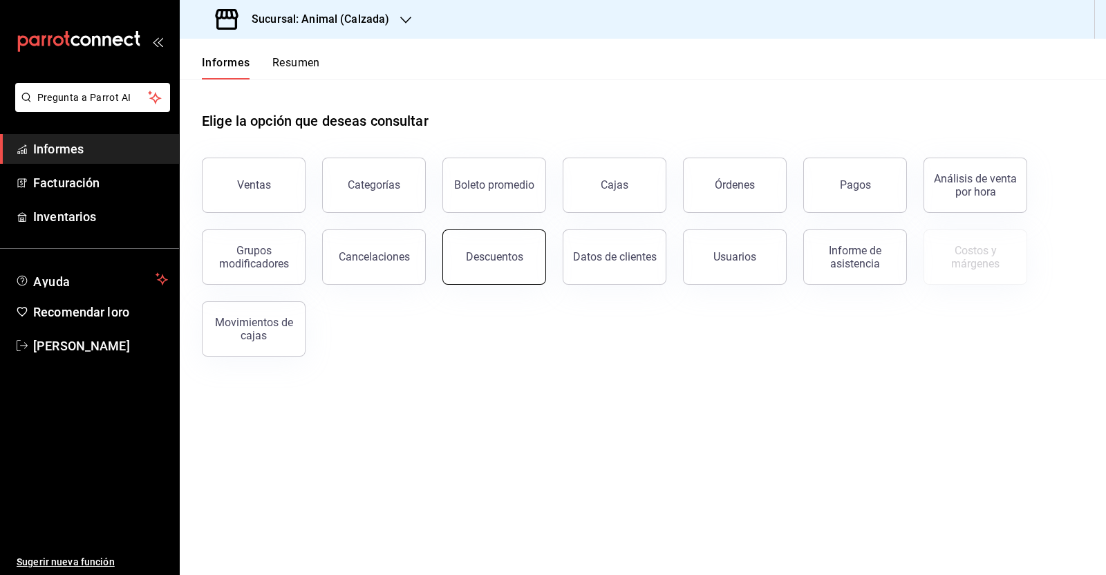
click at [519, 260] on font "Descuentos" at bounding box center [494, 256] width 57 height 13
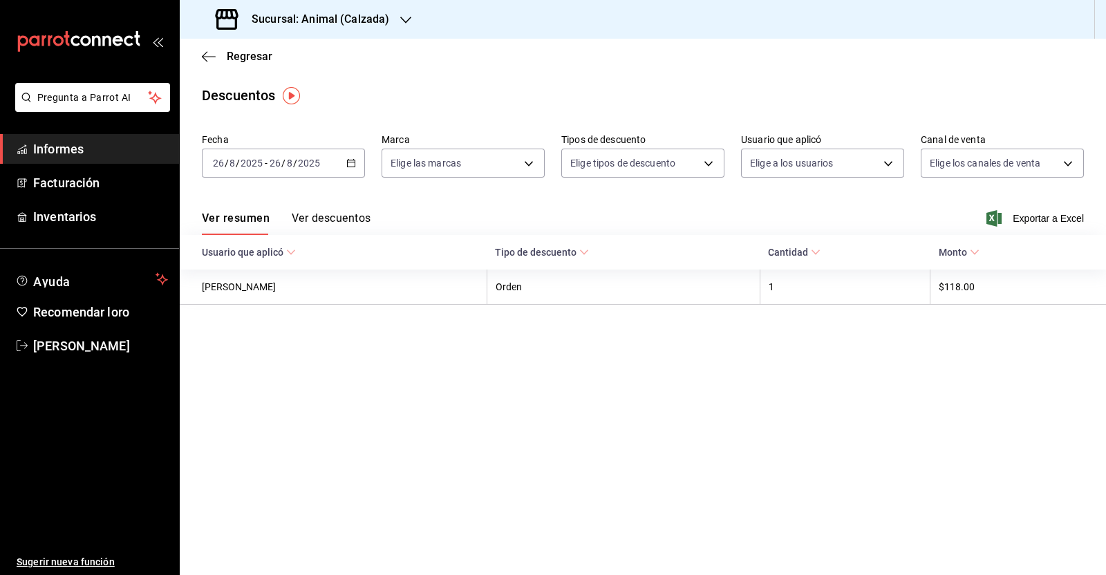
click at [351, 162] on icon "button" at bounding box center [351, 163] width 10 height 10
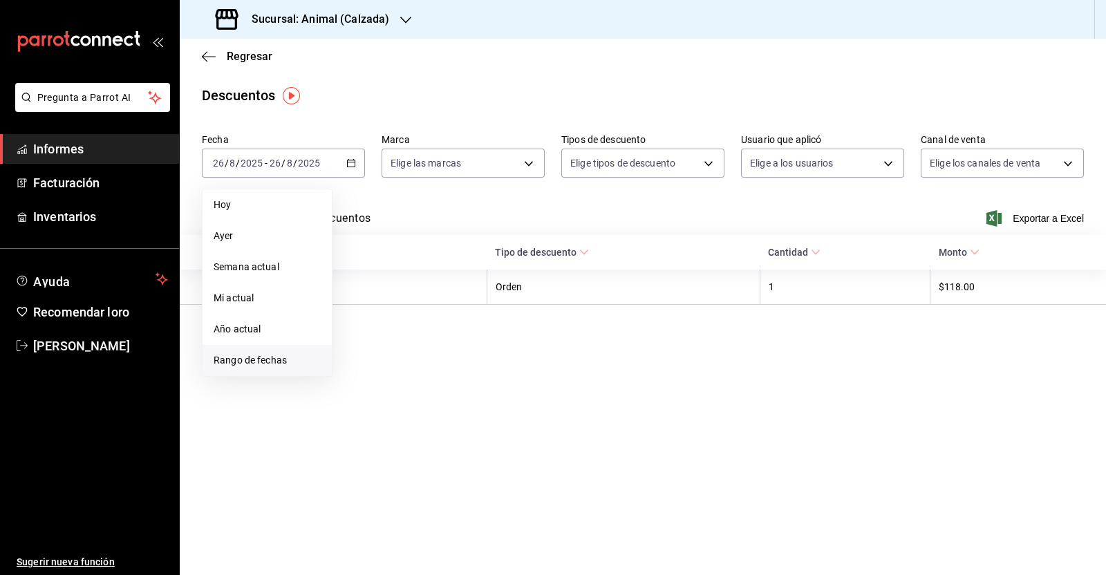
click at [296, 361] on span "Rango de fechas" at bounding box center [267, 360] width 107 height 15
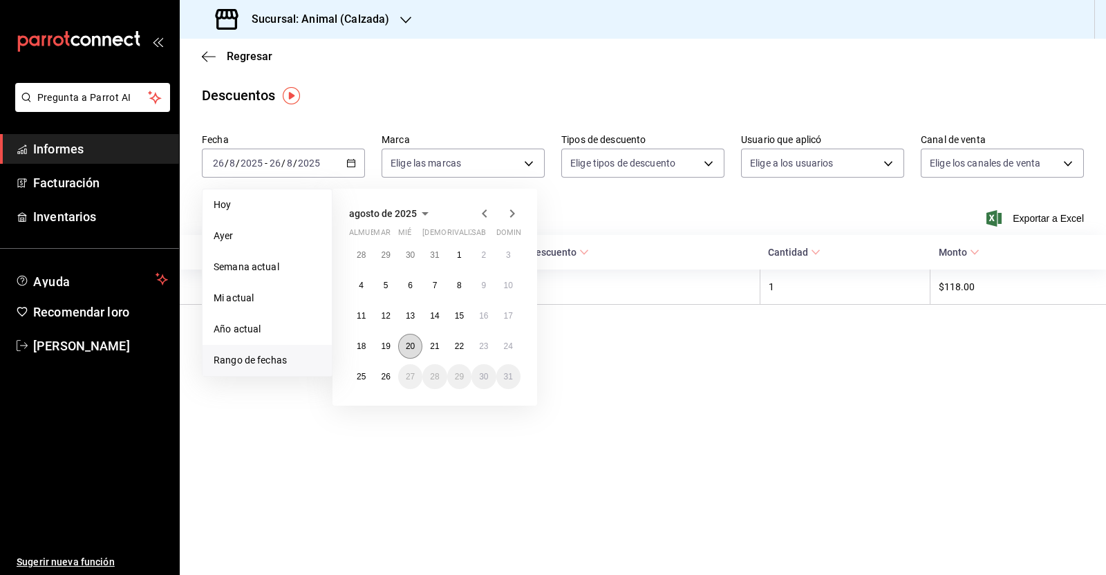
click at [414, 344] on font "20" at bounding box center [410, 346] width 9 height 10
click at [379, 375] on button "26" at bounding box center [385, 376] width 24 height 25
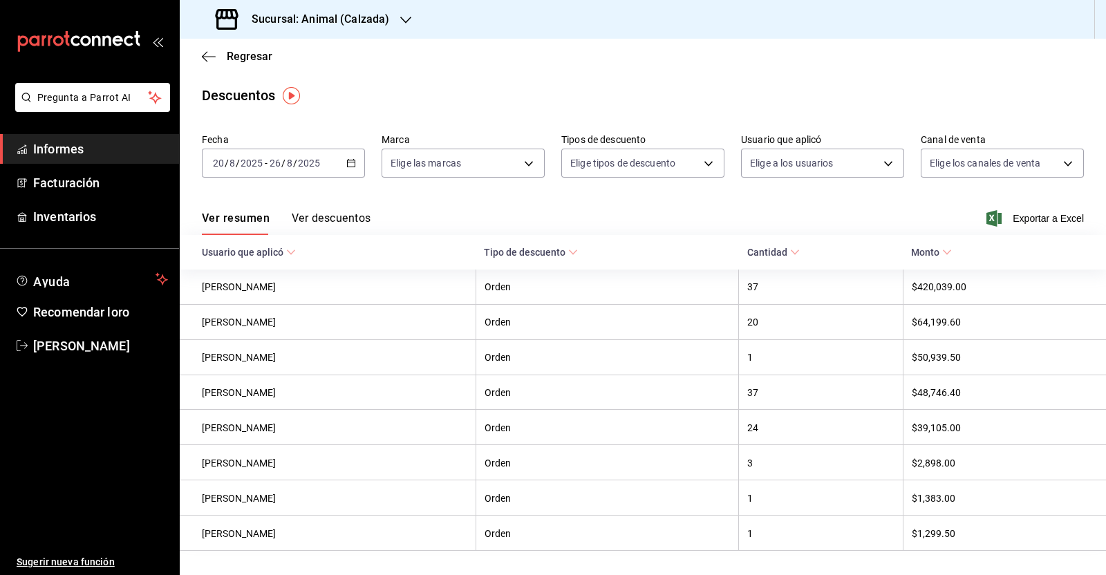
click at [1034, 223] on font "Exportar a Excel" at bounding box center [1047, 218] width 71 height 11
click at [211, 52] on icon "button" at bounding box center [209, 56] width 14 height 12
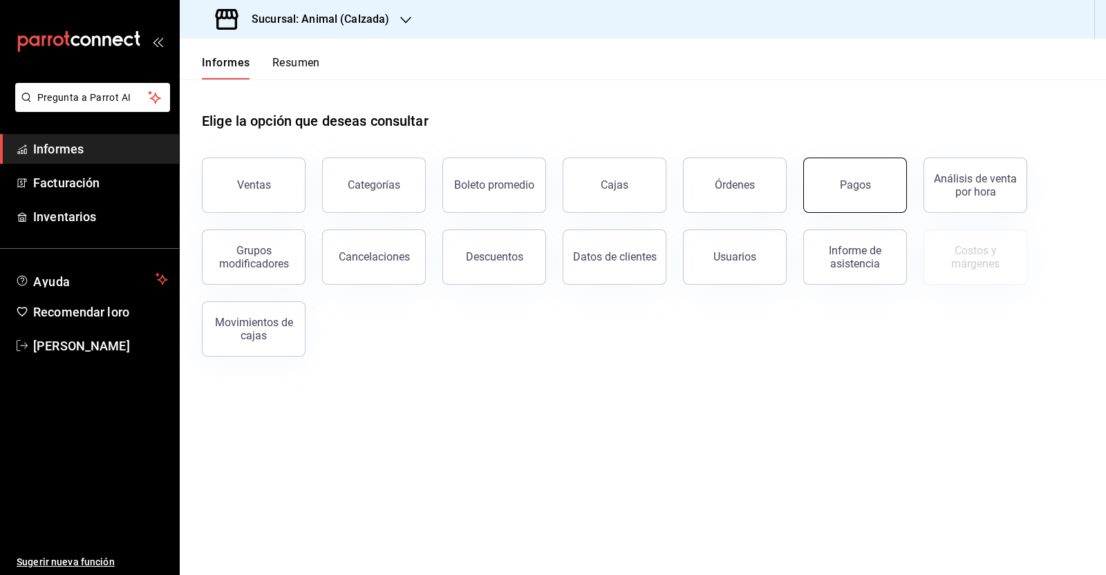
click at [826, 188] on button "Pagos" at bounding box center [855, 185] width 104 height 55
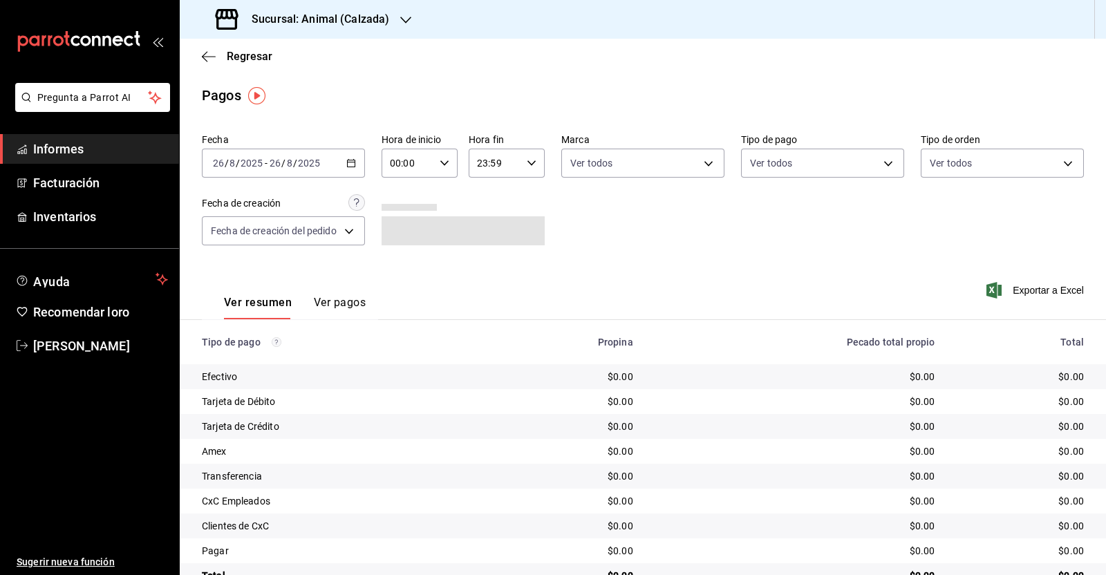
click at [354, 163] on icon "button" at bounding box center [351, 163] width 10 height 10
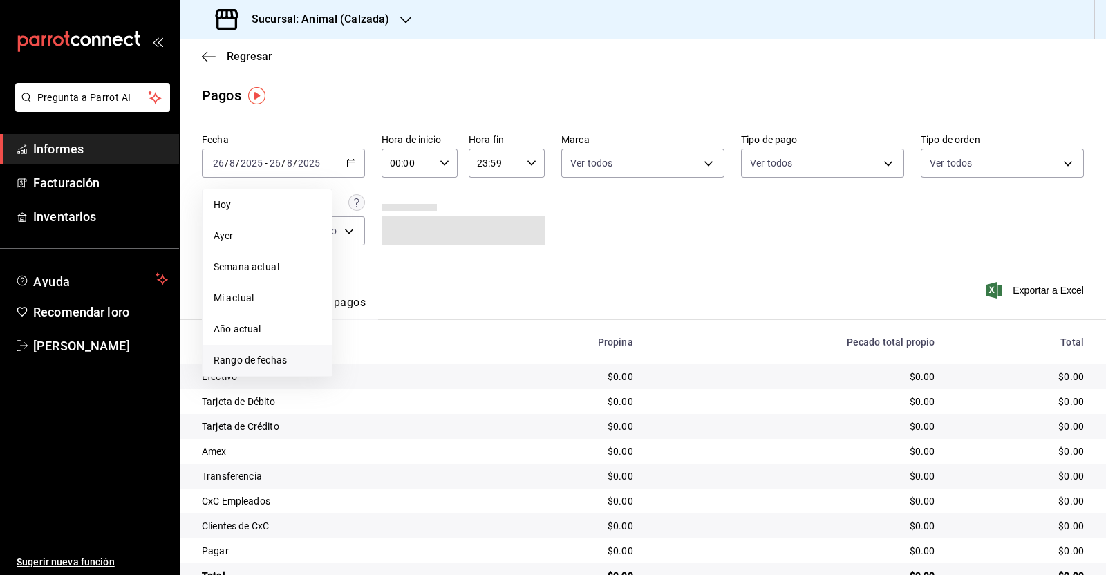
click at [260, 358] on font "Rango de fechas" at bounding box center [250, 359] width 73 height 11
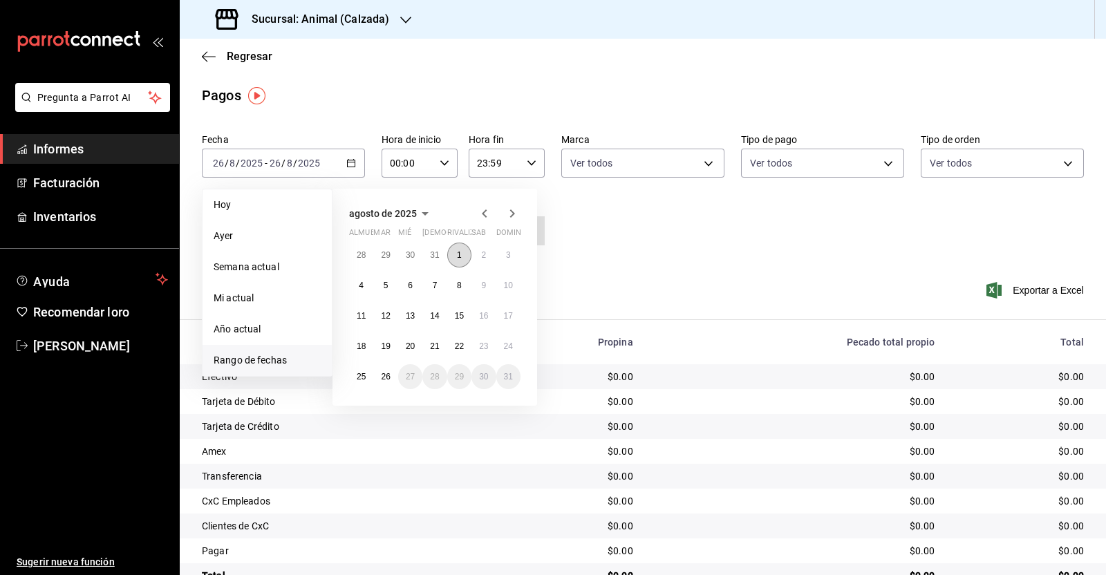
click at [459, 249] on button "1" at bounding box center [459, 255] width 24 height 25
click at [457, 260] on button "1" at bounding box center [459, 255] width 24 height 25
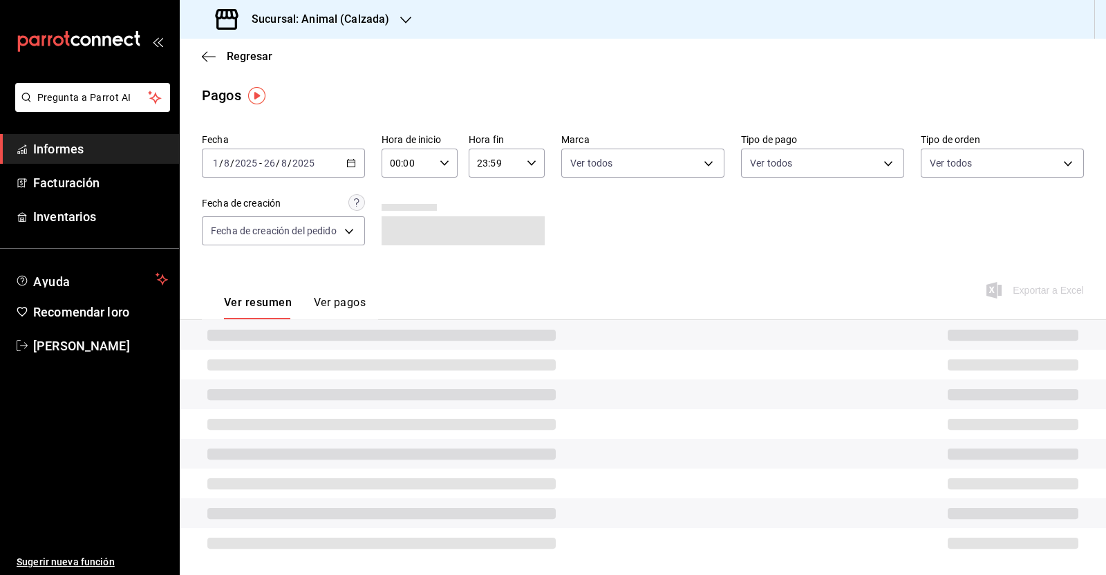
click at [442, 161] on icon "button" at bounding box center [444, 163] width 10 height 10
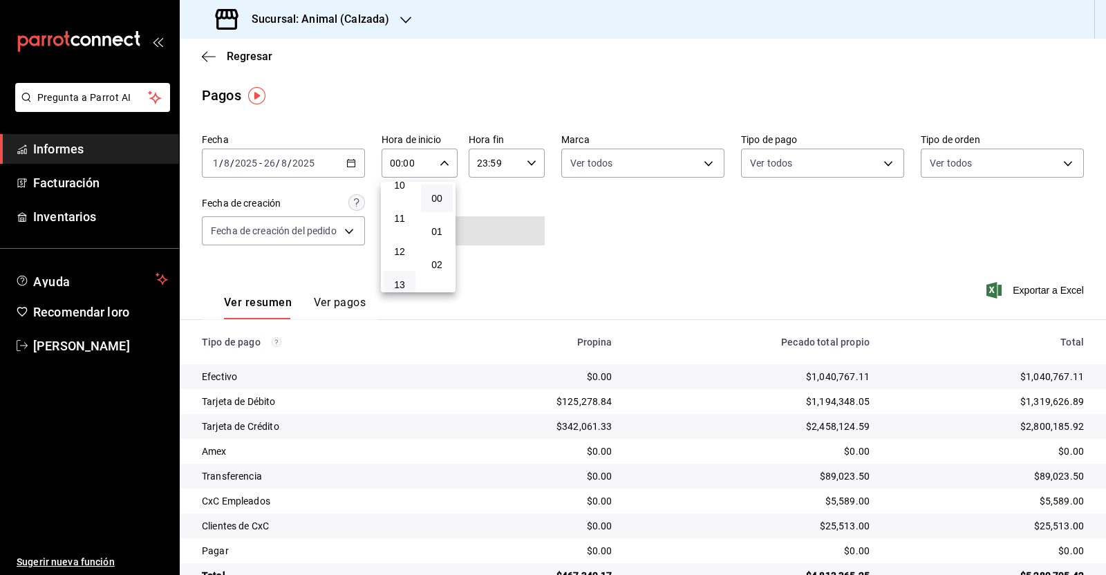
scroll to position [432, 0]
click at [404, 255] on div "15" at bounding box center [399, 263] width 37 height 33
click at [401, 270] on font "15" at bounding box center [399, 263] width 11 height 11
type input "15:00"
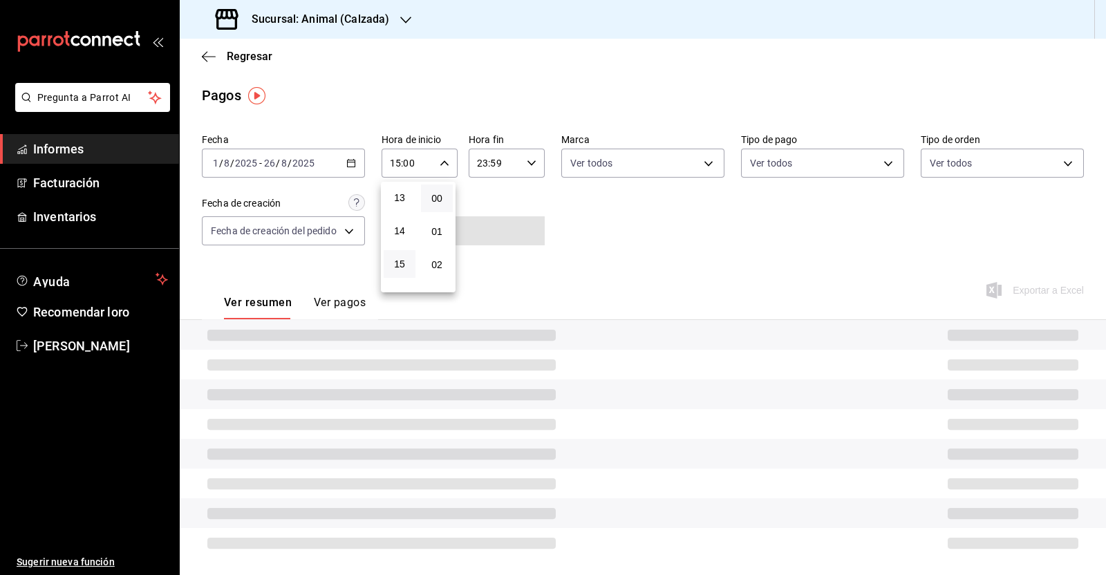
click at [527, 164] on div at bounding box center [553, 287] width 1106 height 575
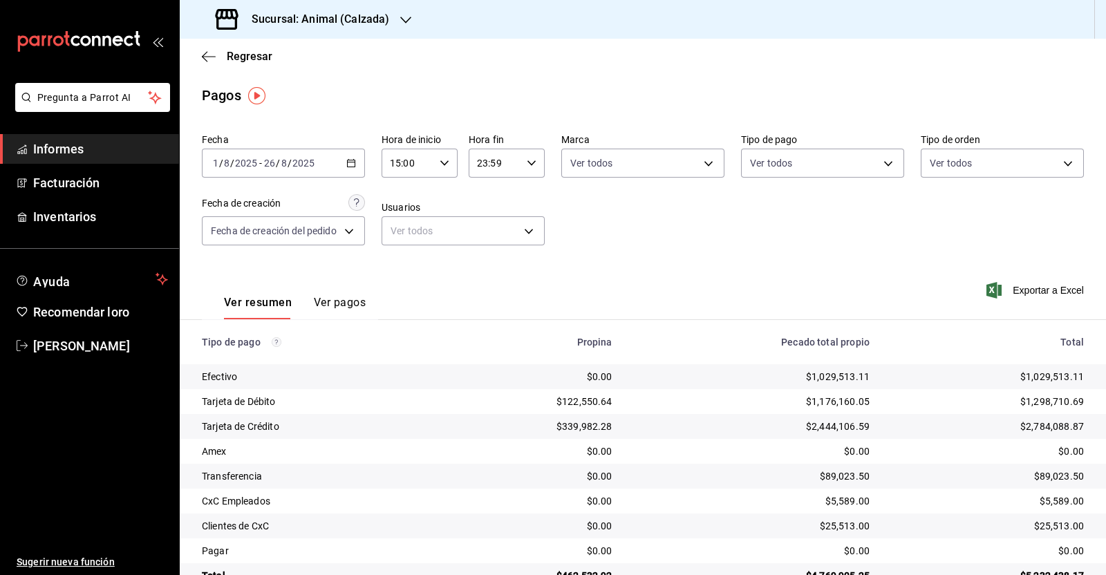
click at [528, 170] on div "23:59 Hora fin" at bounding box center [507, 163] width 76 height 29
click at [491, 265] on span "15" at bounding box center [484, 259] width 15 height 11
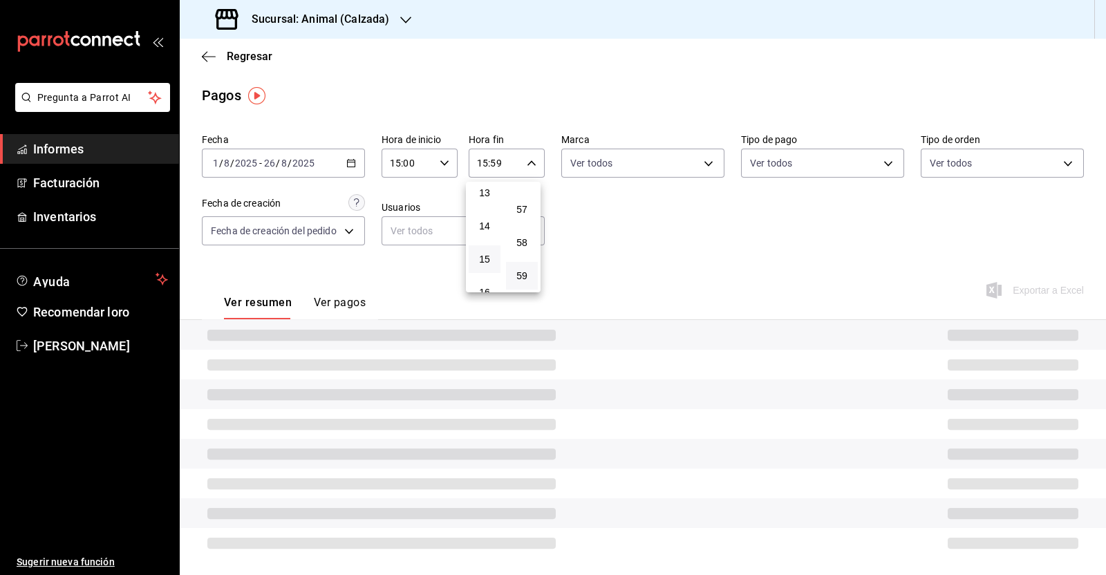
click at [526, 157] on div at bounding box center [553, 287] width 1106 height 575
click at [522, 169] on div "15:59 Hora fin" at bounding box center [507, 163] width 76 height 29
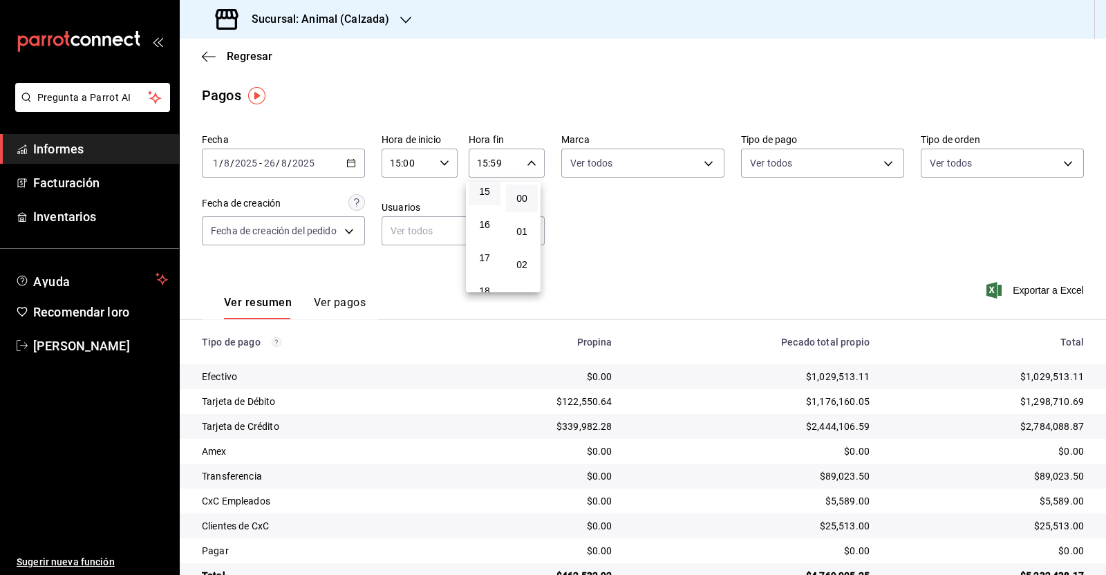
click at [532, 196] on button "00" at bounding box center [522, 199] width 32 height 28
type input "15:00"
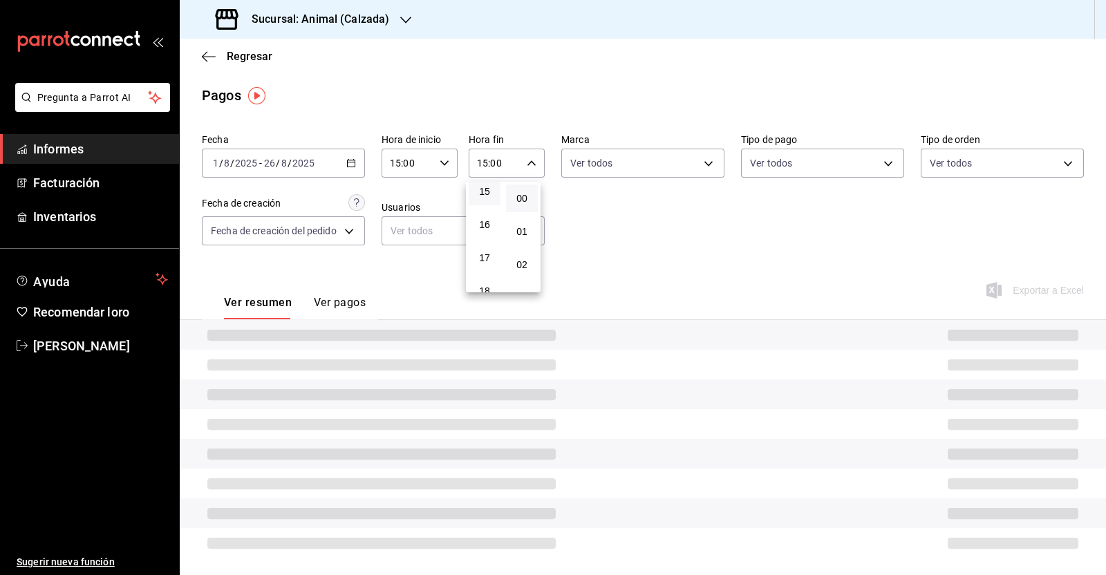
click at [624, 240] on div at bounding box center [553, 287] width 1106 height 575
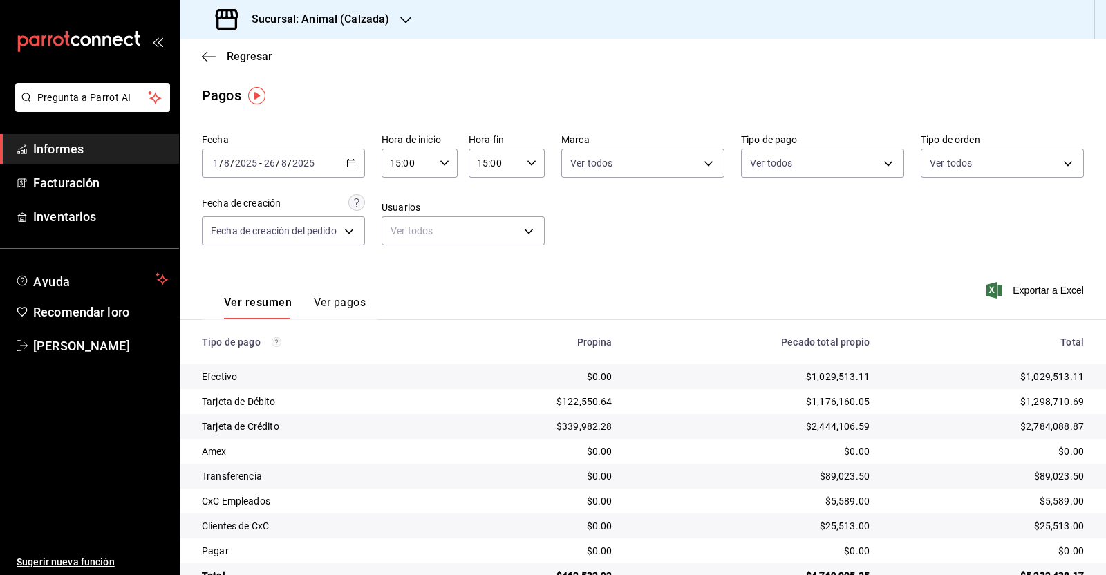
click at [703, 239] on div "Fecha [DATE] [DATE] - [DATE] [DATE] Hora de inicio 15:00 Hora de inicio Hora fi…" at bounding box center [643, 195] width 882 height 134
click at [1024, 287] on font "Exportar a Excel" at bounding box center [1047, 290] width 71 height 11
